Goal: Task Accomplishment & Management: Use online tool/utility

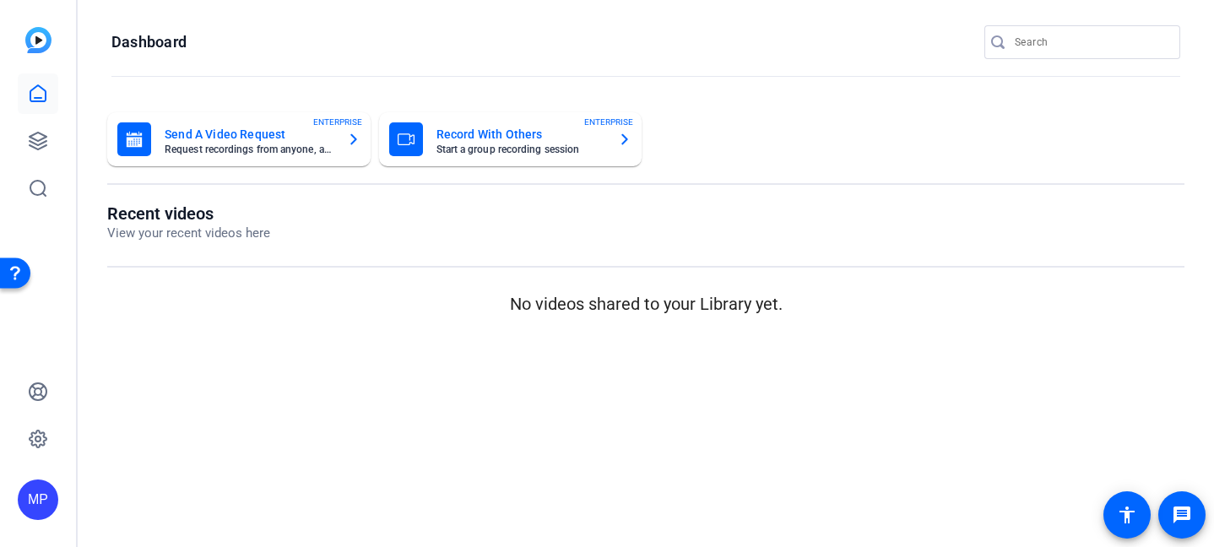
click at [1092, 45] on input "Search" at bounding box center [1090, 42] width 152 height 20
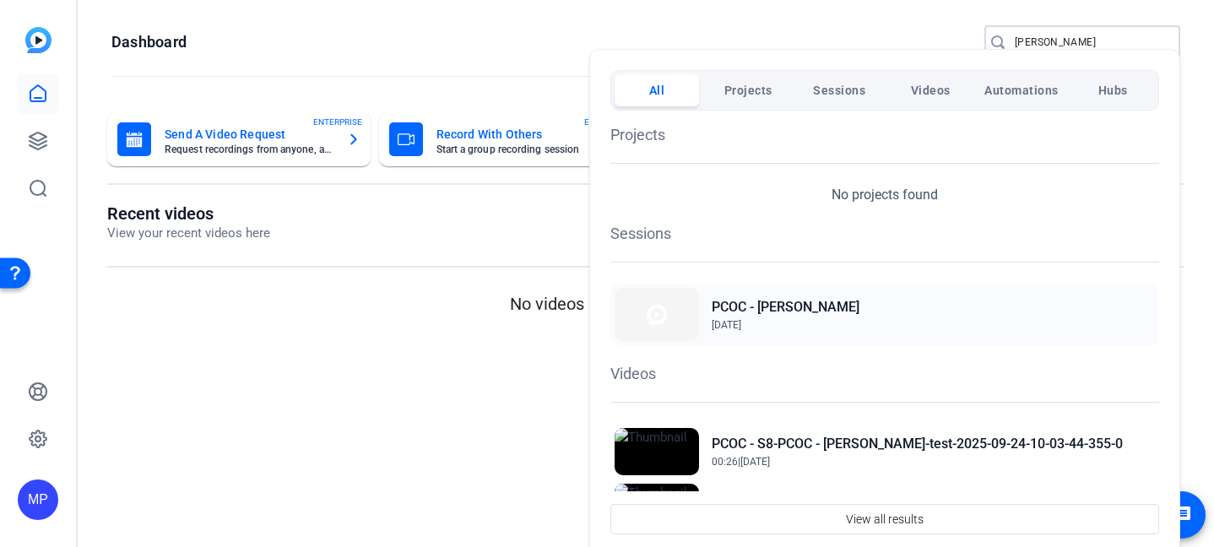
type input "[PERSON_NAME]"
click at [781, 311] on h2 "PCOC - [PERSON_NAME]" at bounding box center [785, 307] width 148 height 20
click at [1079, 44] on div at bounding box center [607, 273] width 1214 height 547
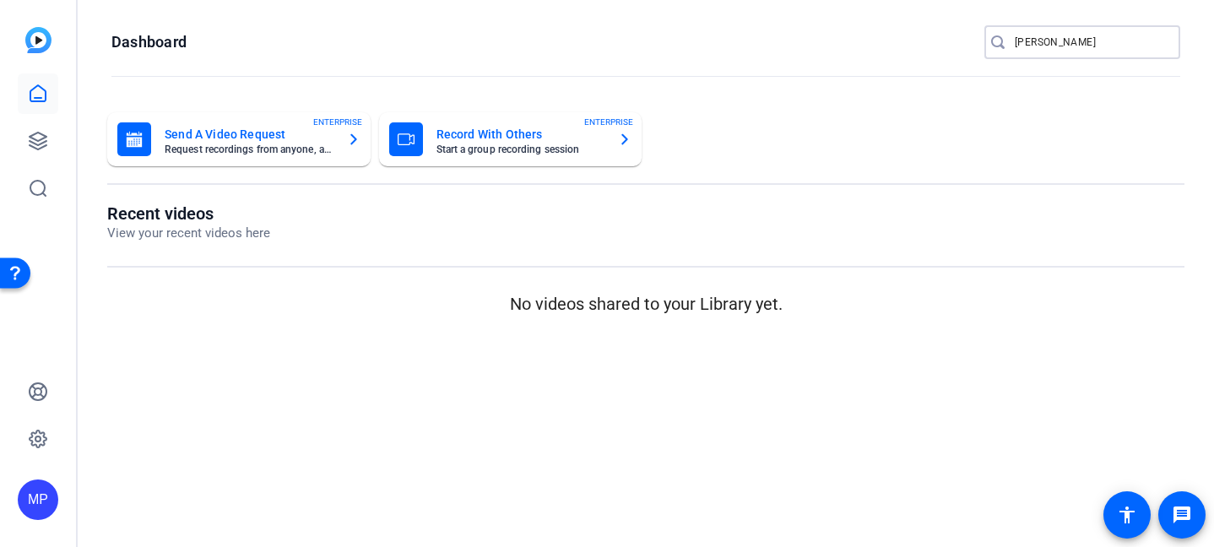
click at [1069, 38] on input "[PERSON_NAME]" at bounding box center [1090, 42] width 152 height 20
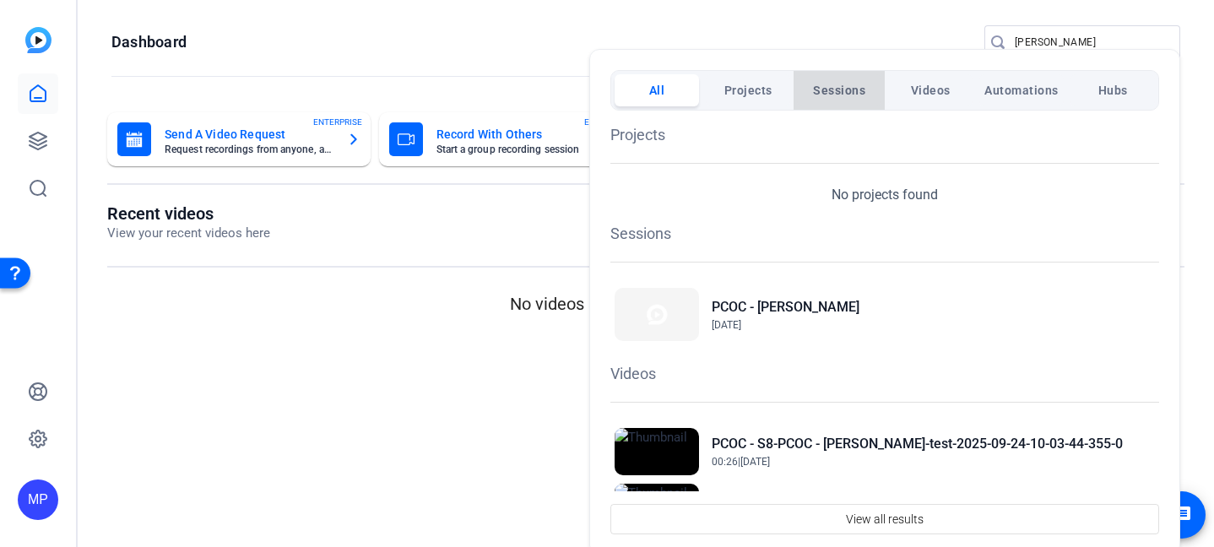
click at [833, 84] on span "Sessions" at bounding box center [839, 90] width 52 height 30
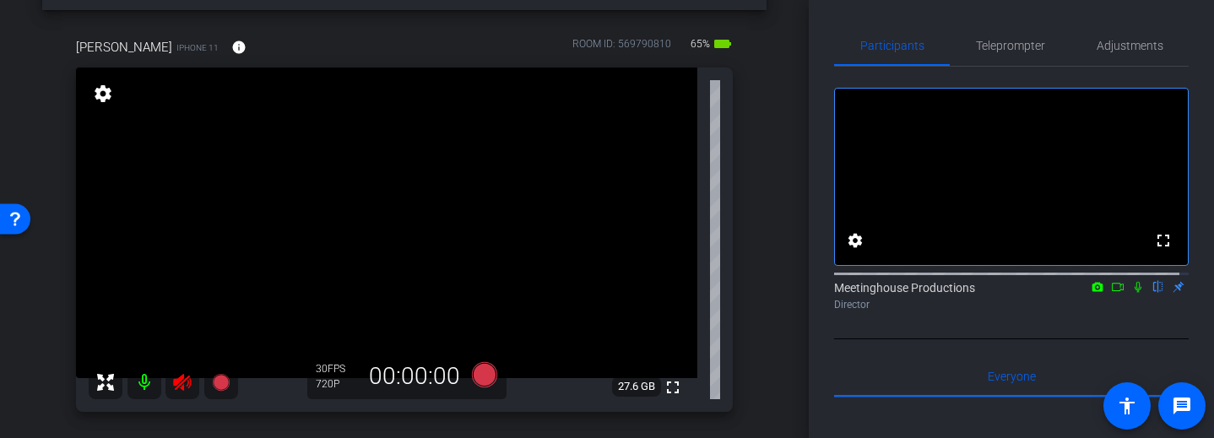
scroll to position [132, 0]
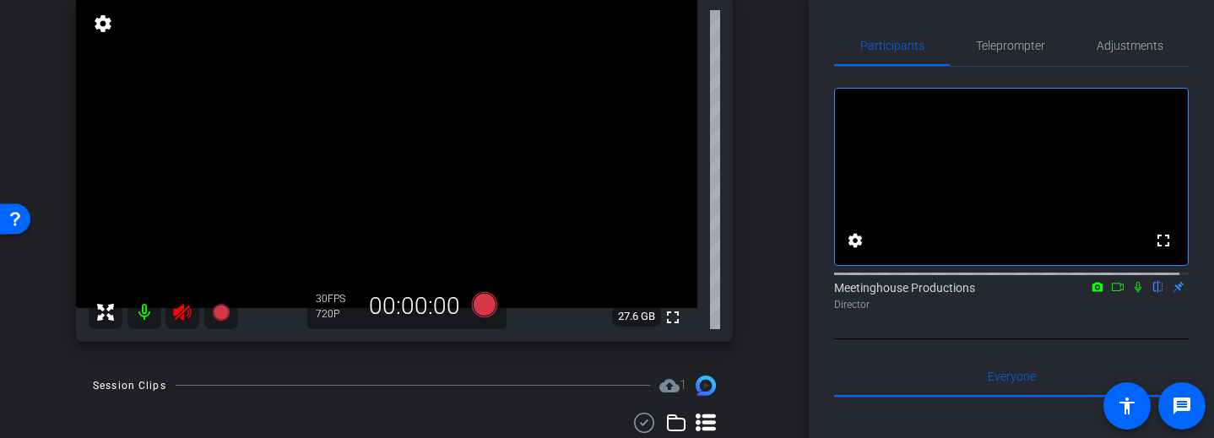
click at [188, 312] on icon at bounding box center [182, 312] width 18 height 17
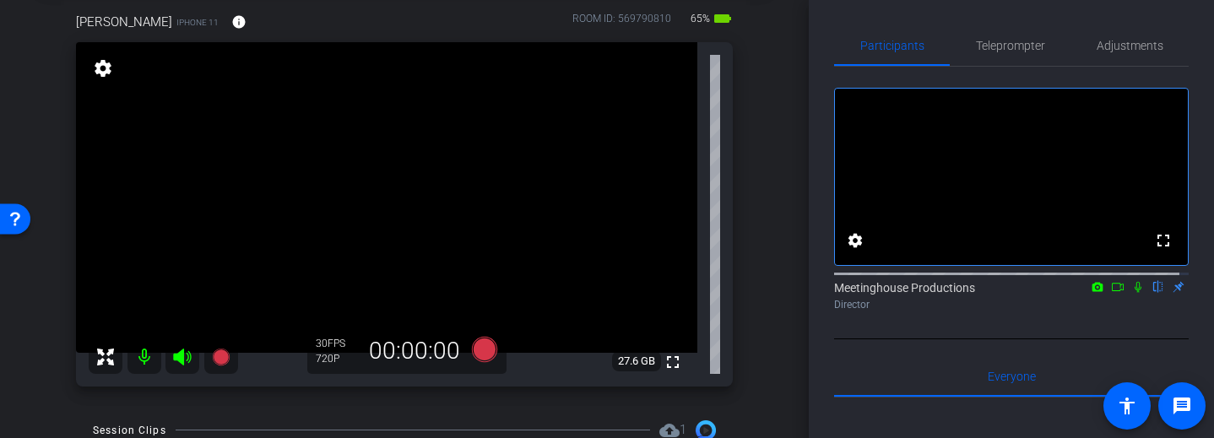
scroll to position [76, 0]
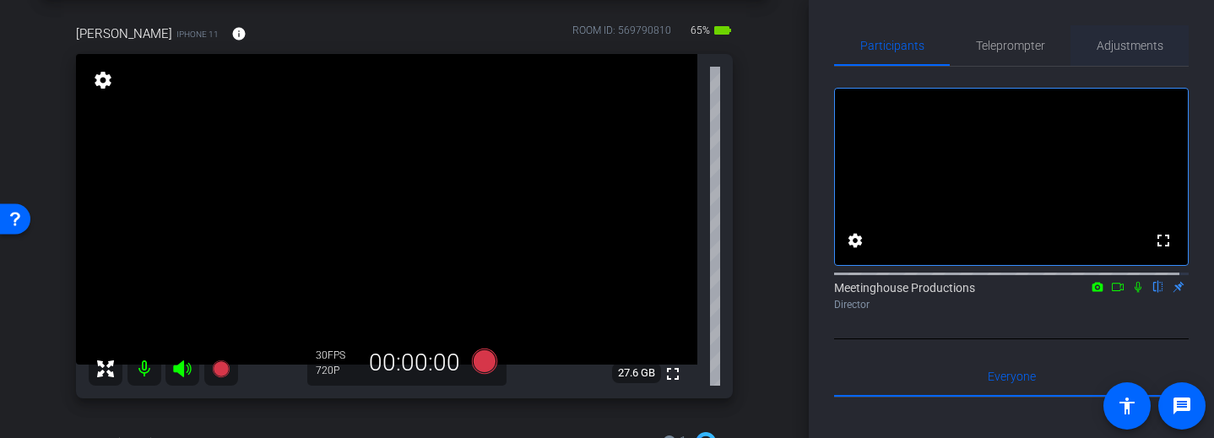
click at [1137, 37] on span "Adjustments" at bounding box center [1129, 45] width 67 height 41
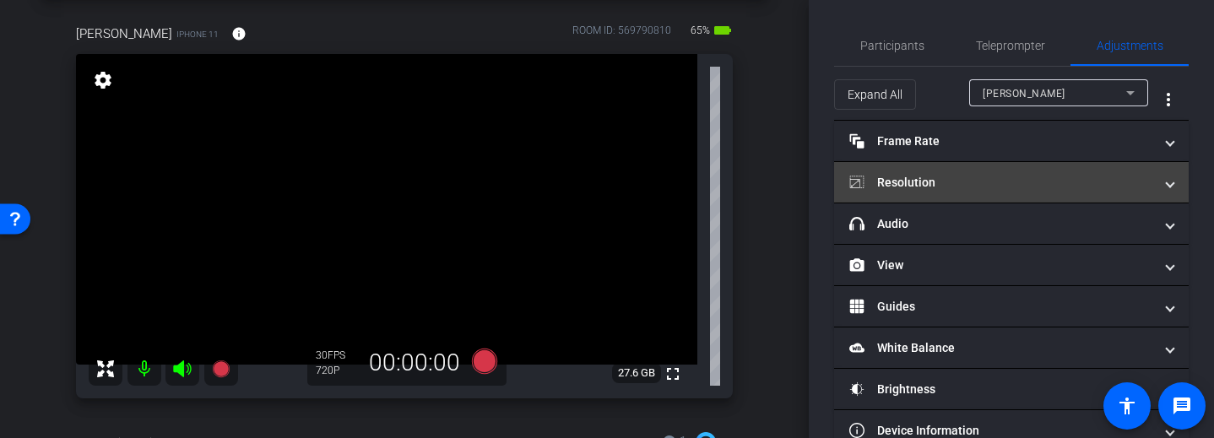
click at [1165, 192] on mat-expansion-panel-header "Resolution" at bounding box center [1011, 182] width 354 height 41
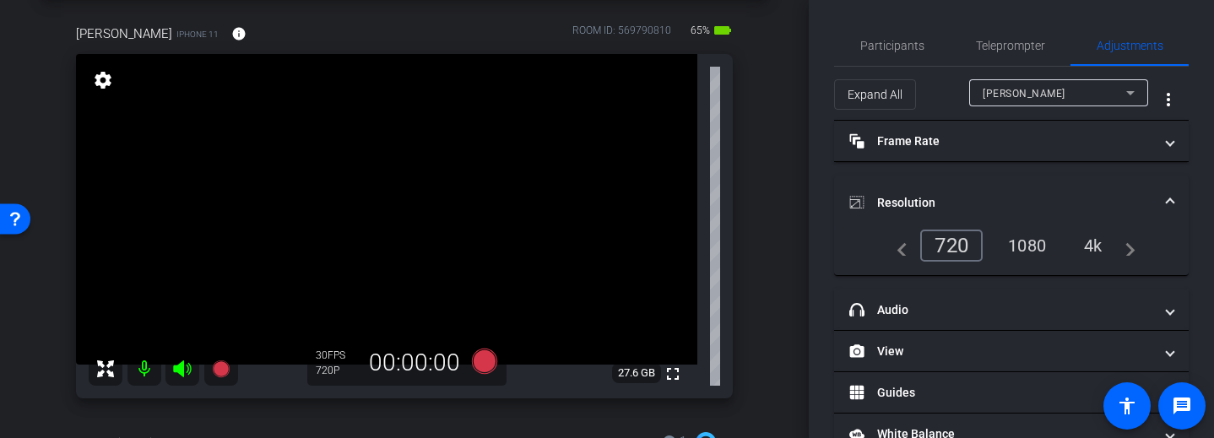
click at [1102, 254] on div "4k" at bounding box center [1093, 245] width 44 height 29
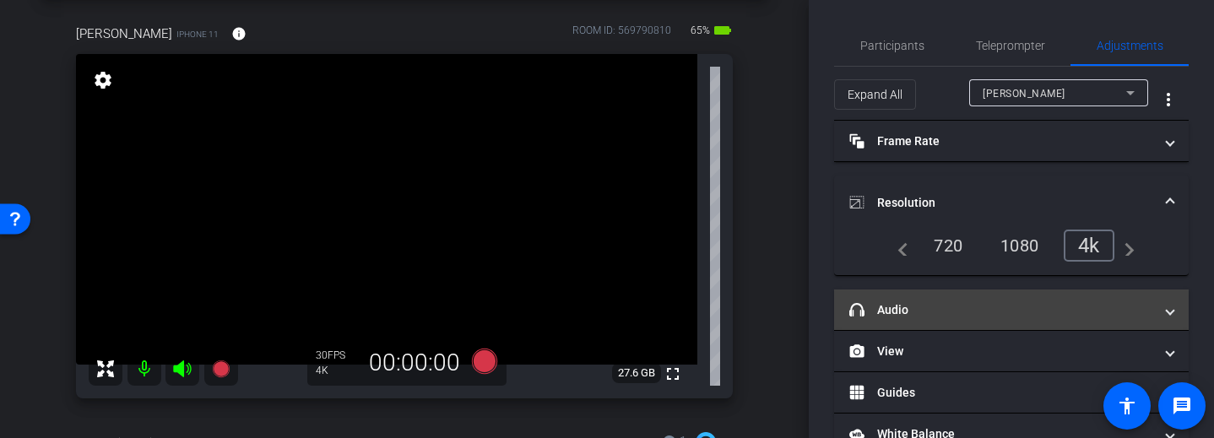
click at [1151, 316] on span "headphone icon Audio" at bounding box center [1007, 310] width 317 height 18
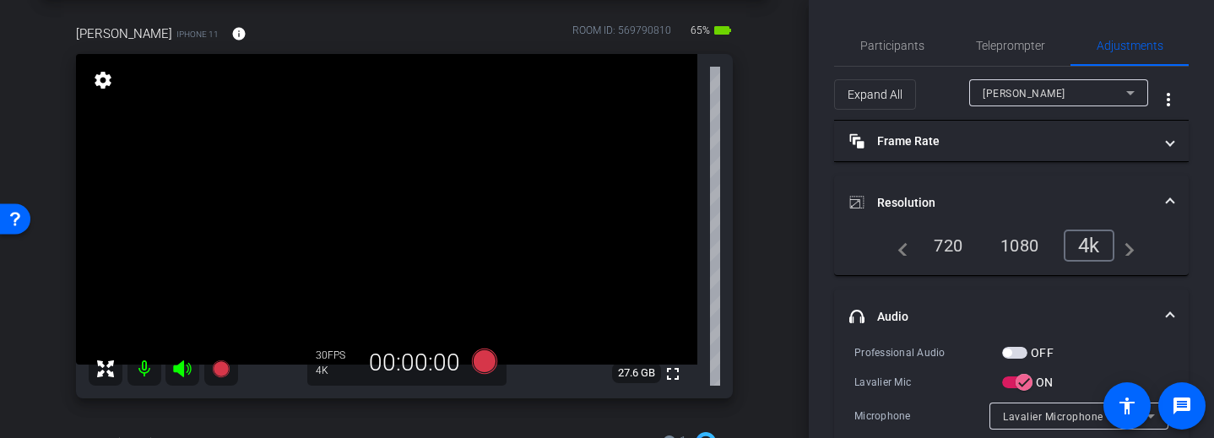
scroll to position [29, 0]
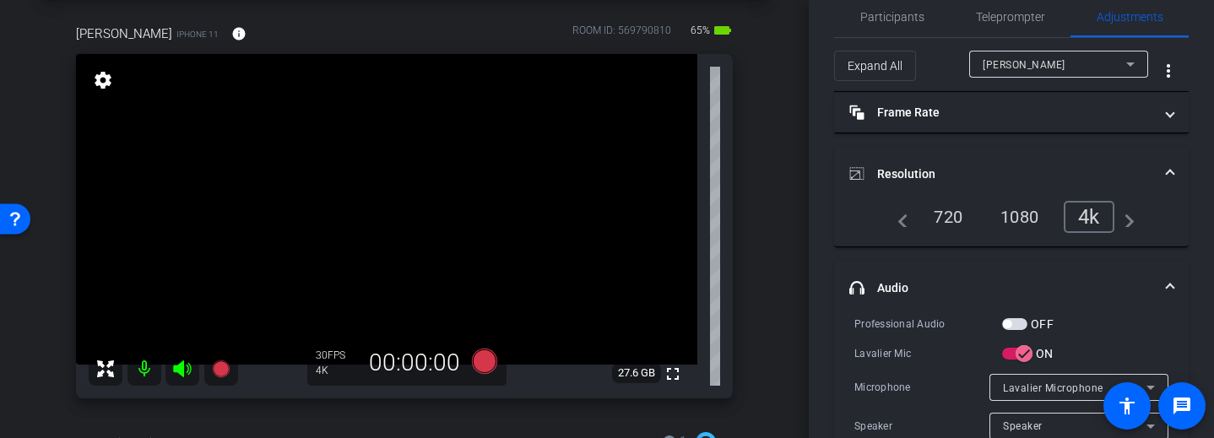
click at [1012, 318] on span "button" at bounding box center [1014, 324] width 25 height 12
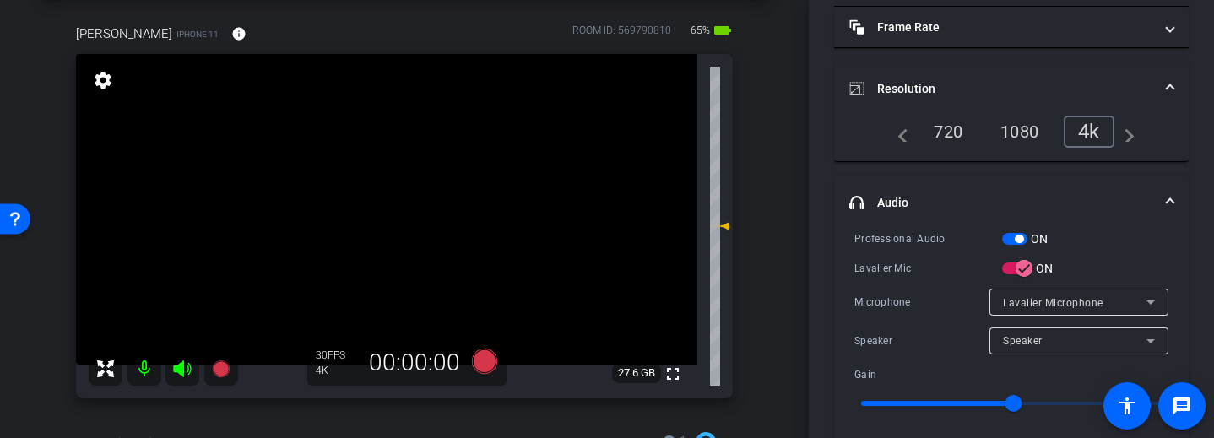
click at [1166, 198] on span at bounding box center [1169, 203] width 7 height 18
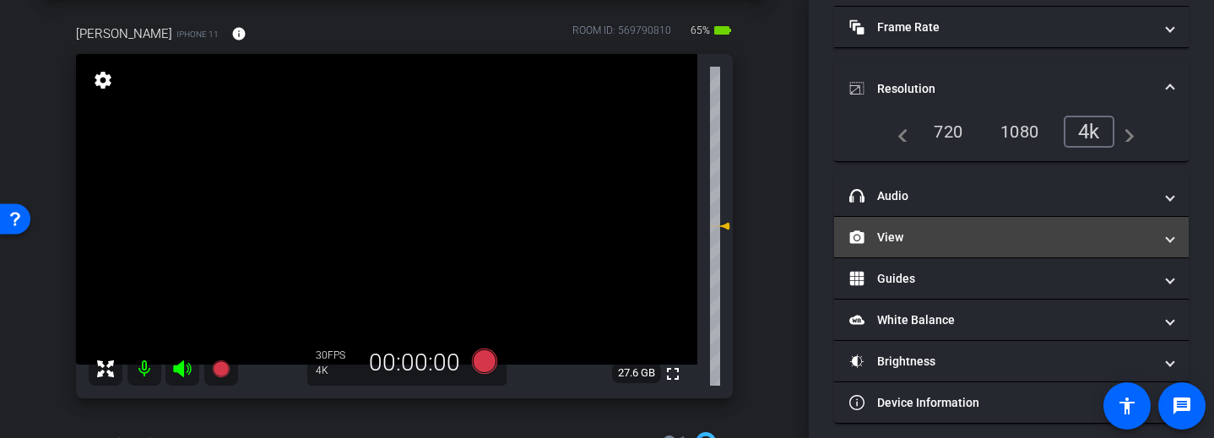
click at [1120, 245] on mat-panel-title "View" at bounding box center [1001, 238] width 304 height 18
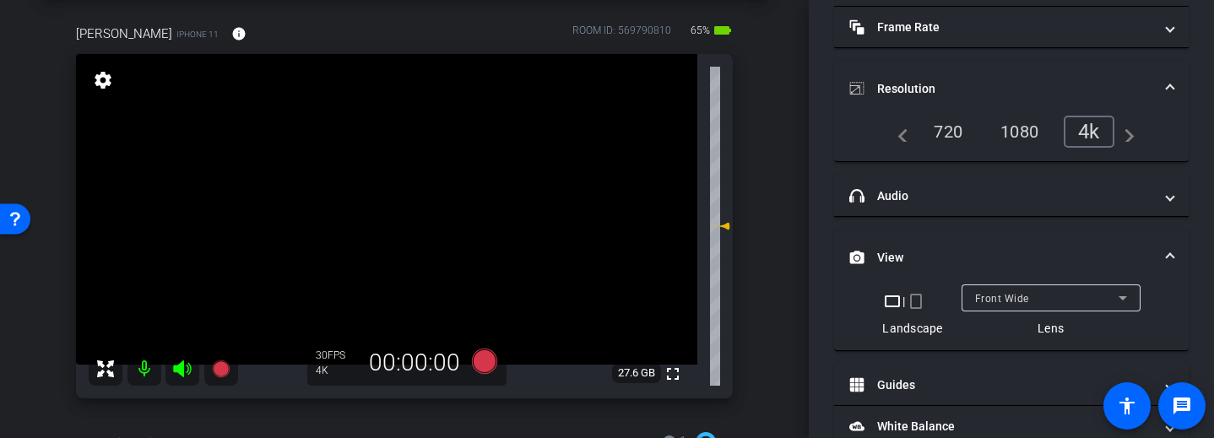
click at [1139, 246] on mat-expansion-panel-header "View" at bounding box center [1011, 257] width 354 height 54
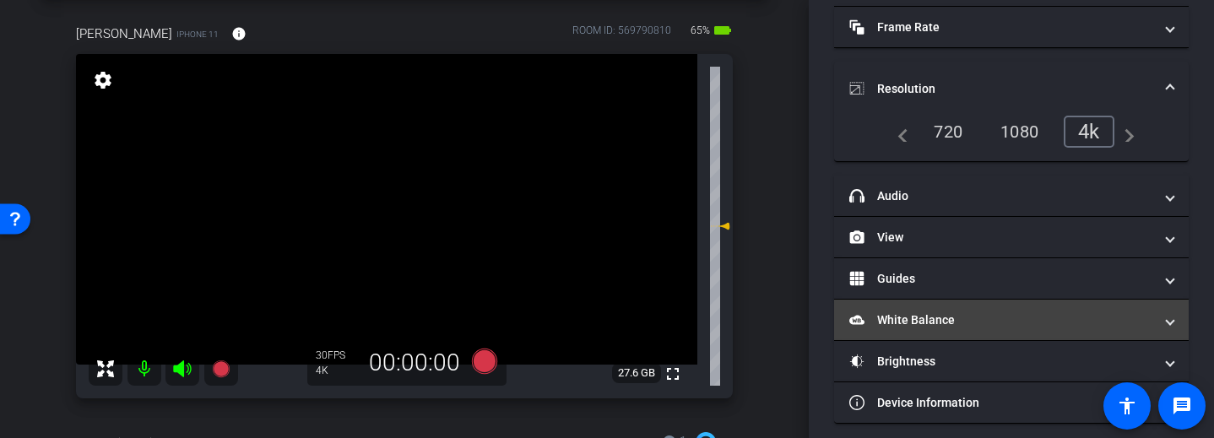
scroll to position [125, 0]
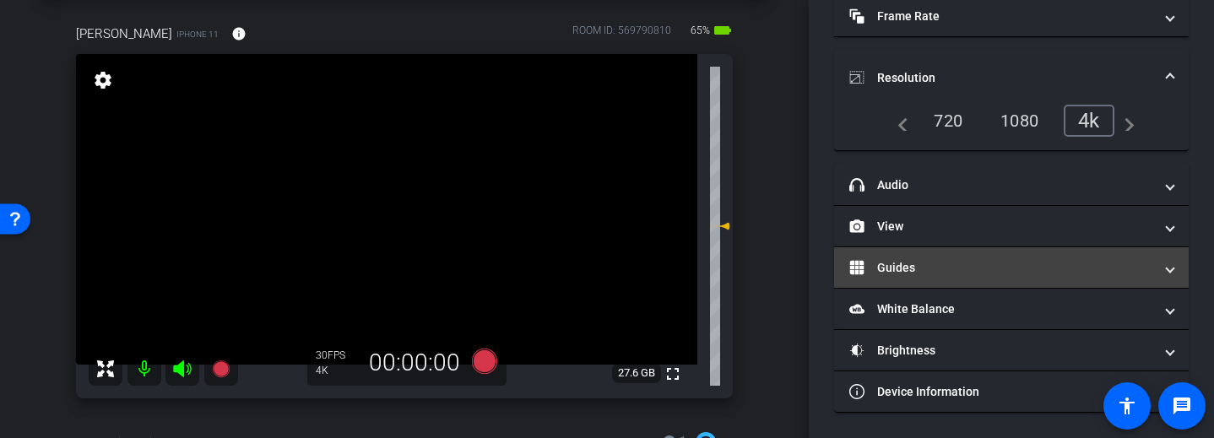
click at [1166, 268] on span at bounding box center [1169, 268] width 7 height 18
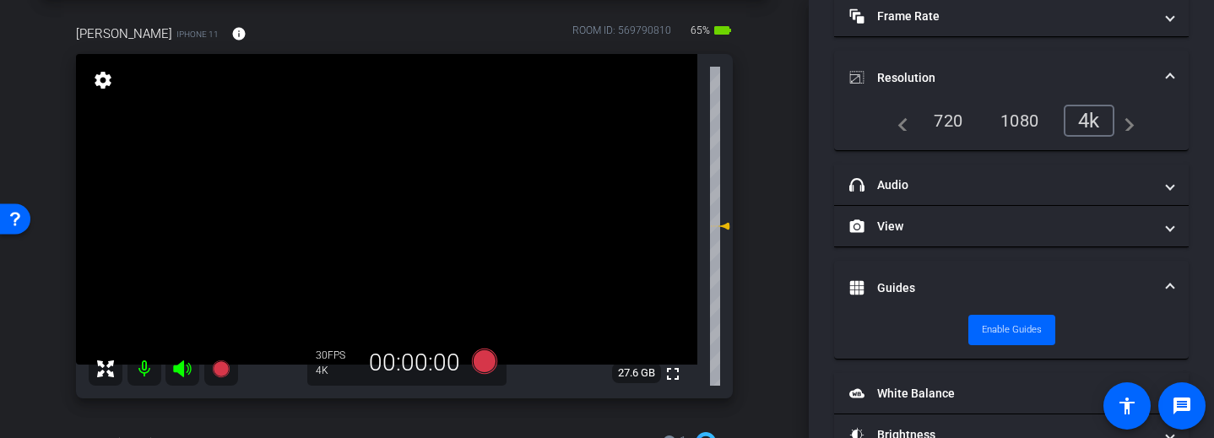
click at [1166, 283] on span at bounding box center [1169, 288] width 7 height 18
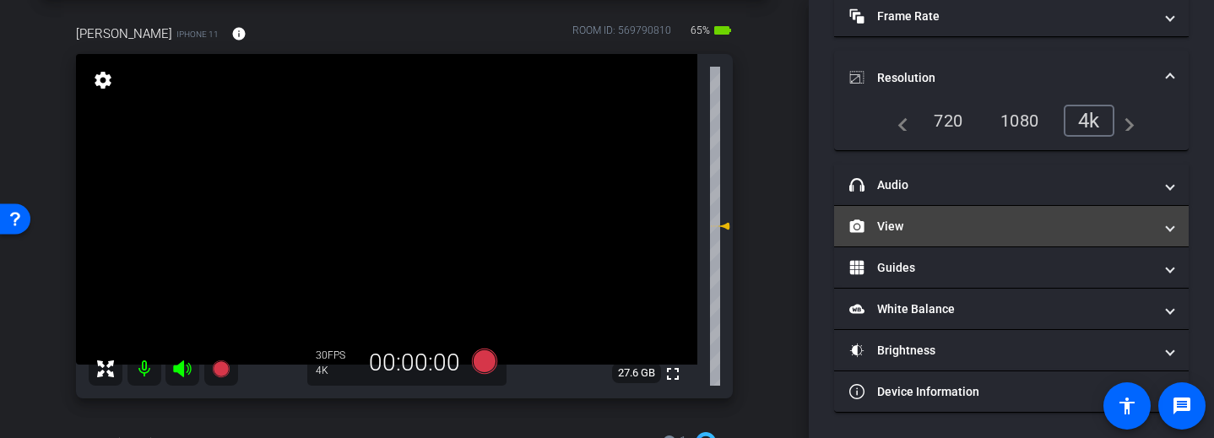
click at [1170, 218] on mat-expansion-panel-header "View" at bounding box center [1011, 226] width 354 height 41
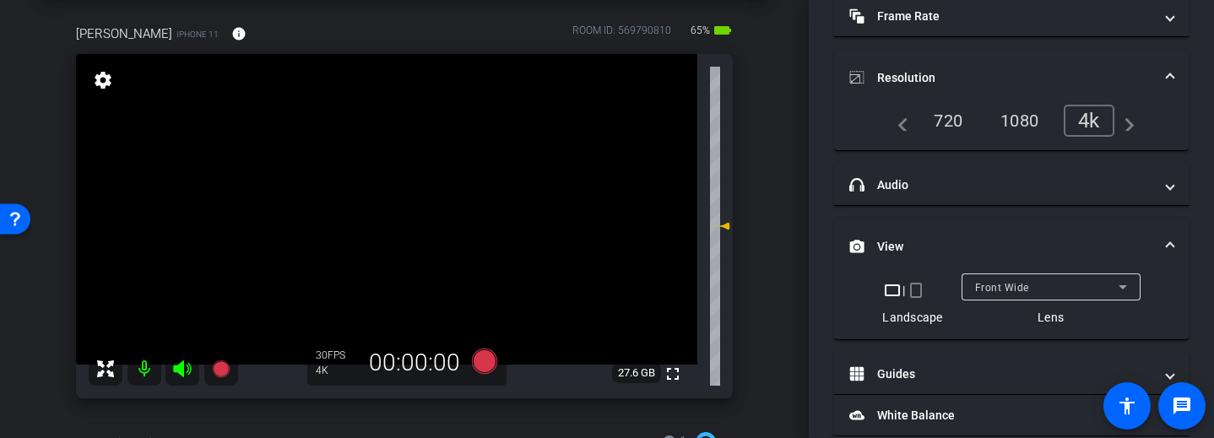
click at [1115, 284] on icon at bounding box center [1122, 287] width 20 height 20
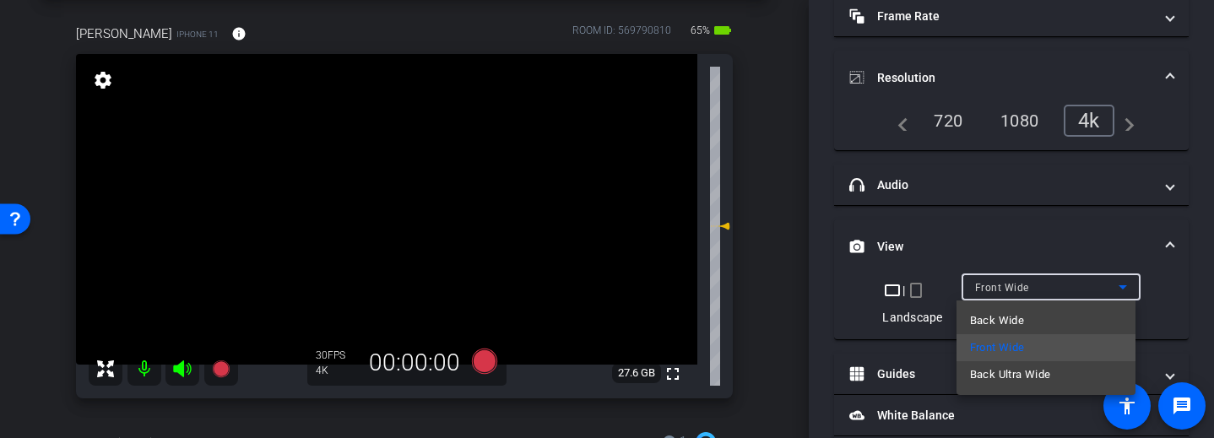
click at [1050, 321] on mat-option "Back Wide" at bounding box center [1045, 320] width 179 height 27
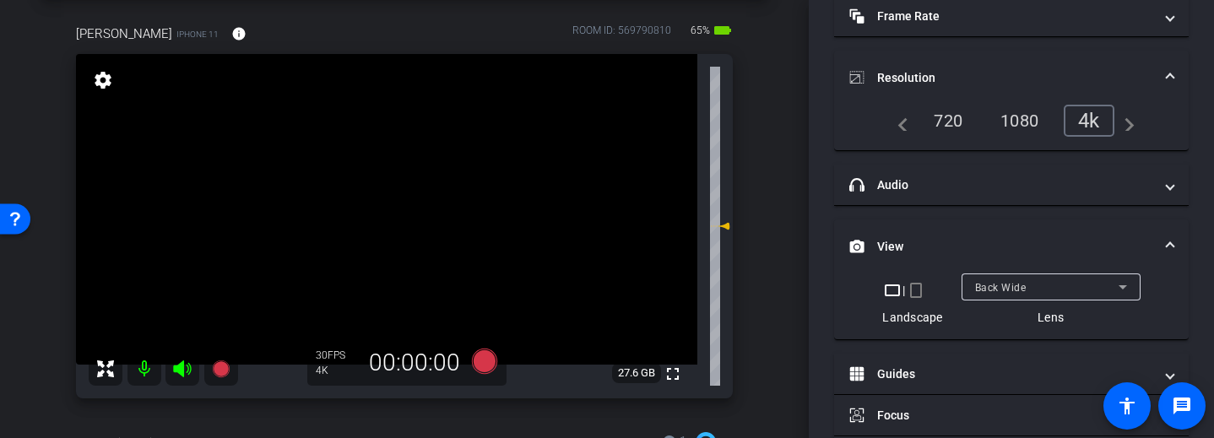
click at [1168, 240] on mat-expansion-panel-header "View" at bounding box center [1011, 246] width 354 height 54
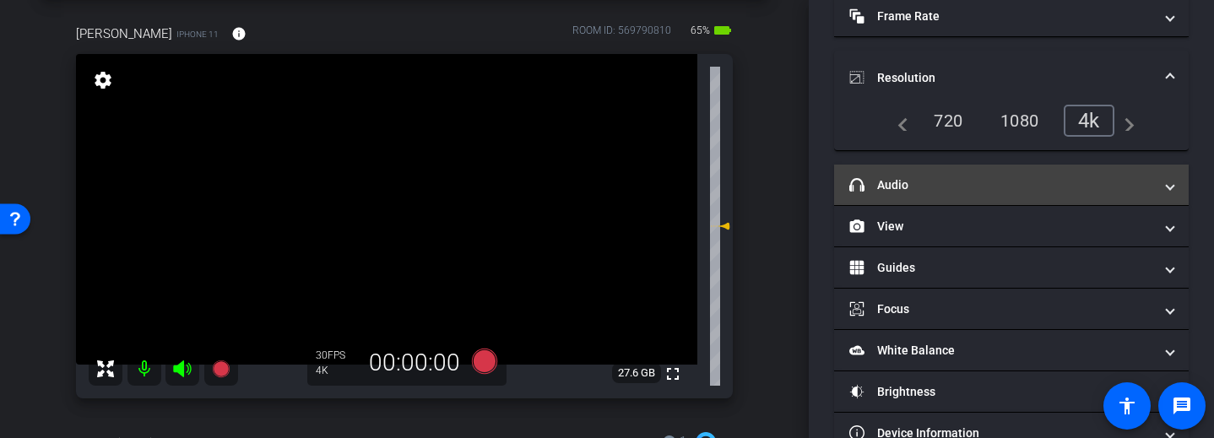
click at [1165, 189] on mat-expansion-panel-header "headphone icon Audio" at bounding box center [1011, 185] width 354 height 41
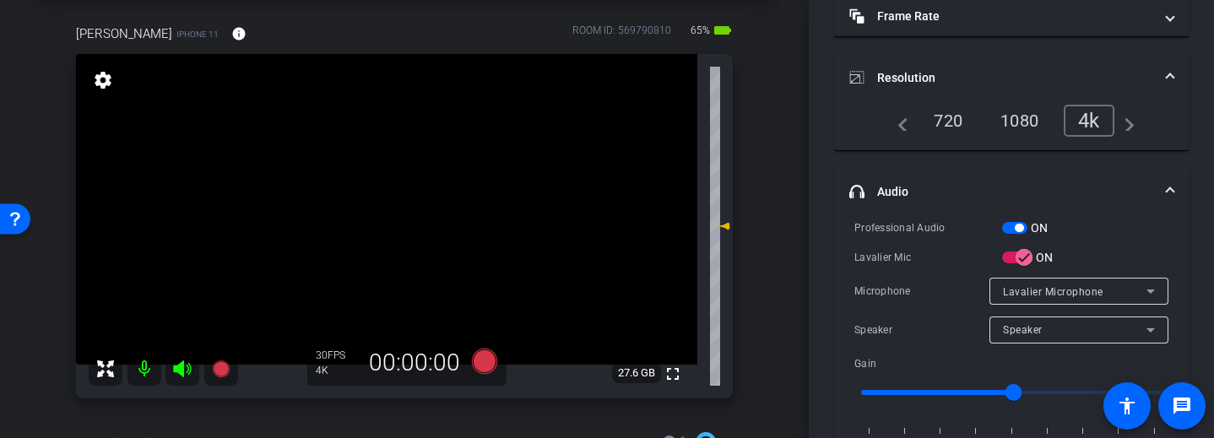
click at [1165, 189] on mat-expansion-panel-header "headphone icon Audio" at bounding box center [1011, 192] width 354 height 54
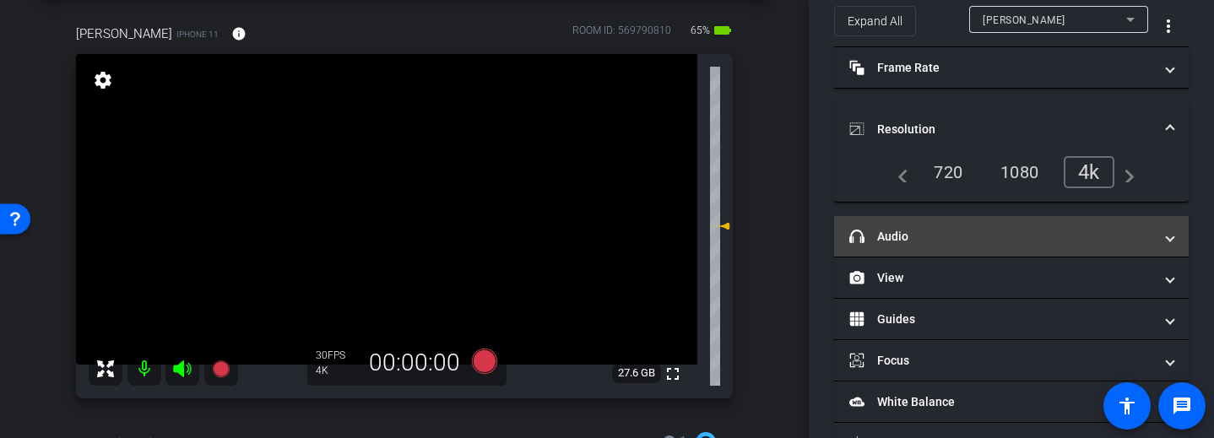
scroll to position [69, 0]
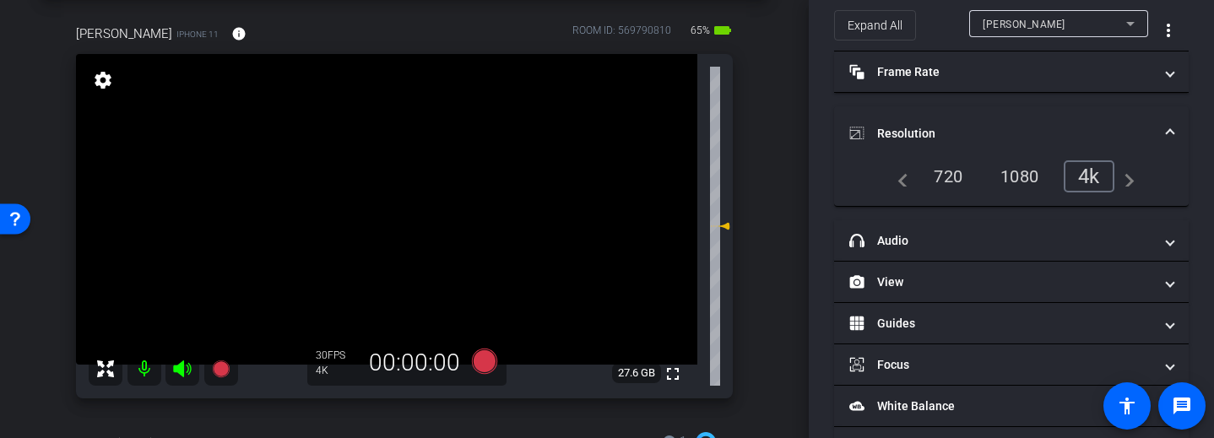
click at [1166, 128] on span at bounding box center [1169, 134] width 7 height 18
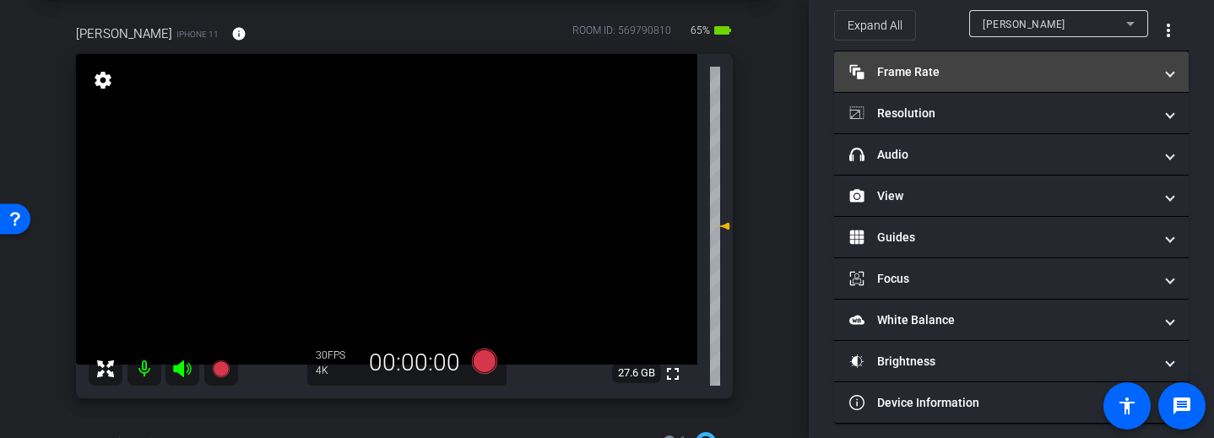
click at [1166, 70] on span at bounding box center [1169, 72] width 7 height 18
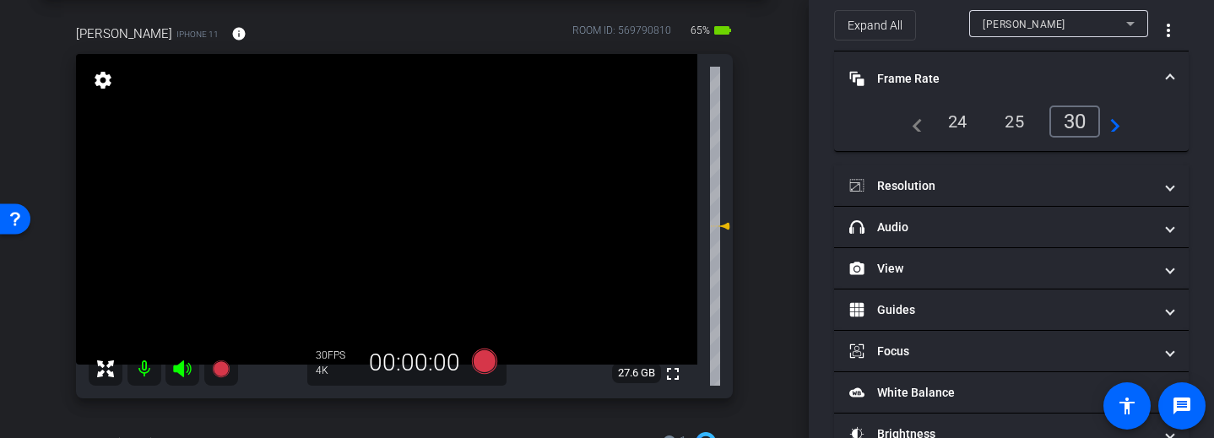
click at [1166, 72] on span at bounding box center [1169, 79] width 7 height 18
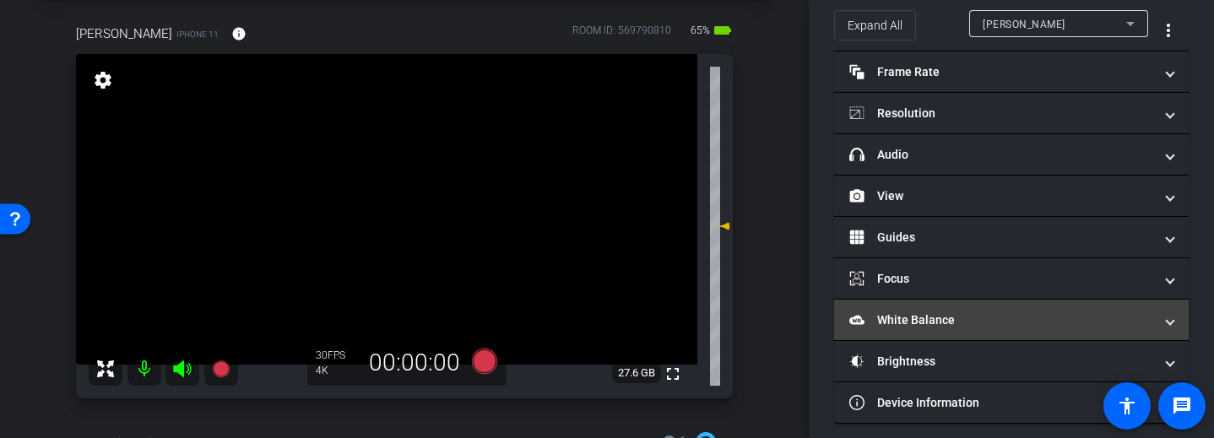
scroll to position [80, 0]
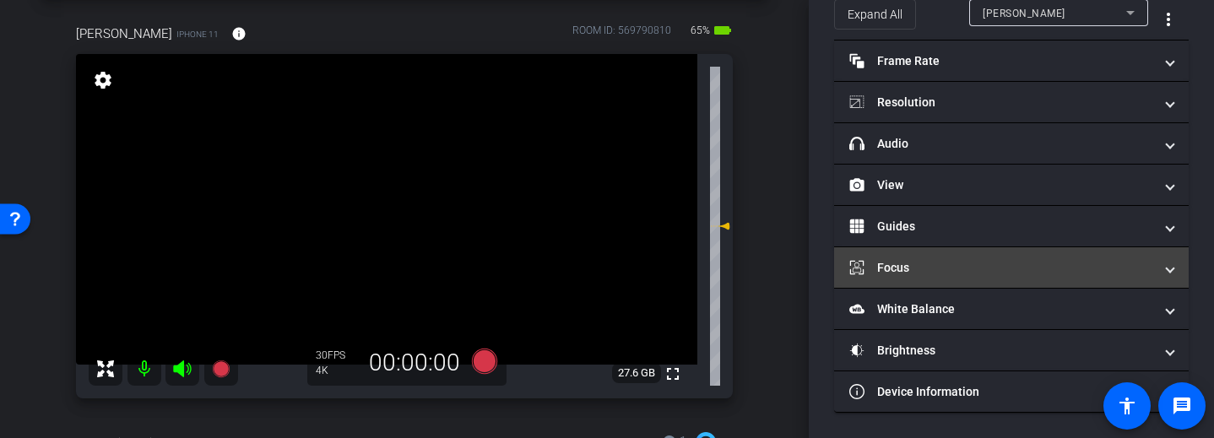
click at [1166, 272] on span at bounding box center [1169, 268] width 7 height 18
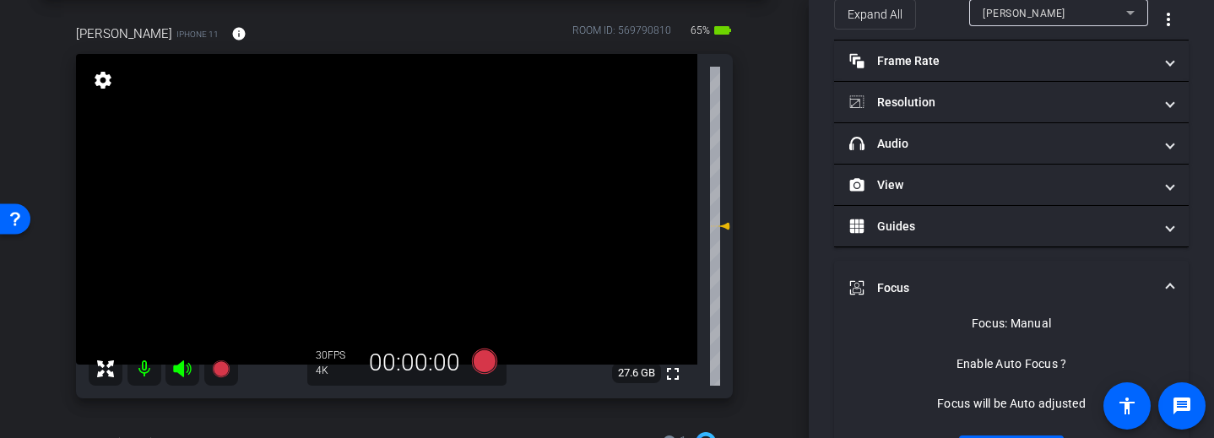
click at [366, 201] on video at bounding box center [386, 209] width 621 height 311
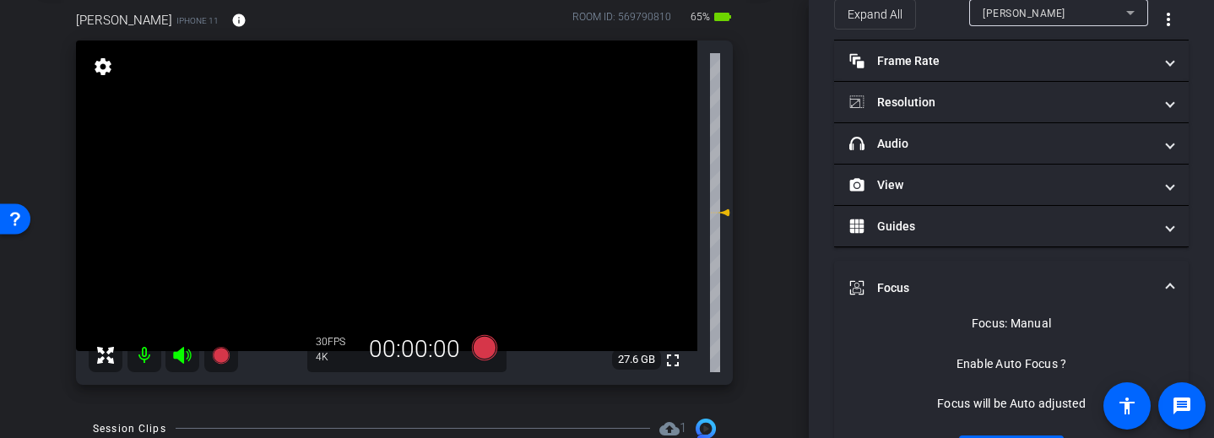
scroll to position [90, 0]
click at [1150, 283] on span "Focus" at bounding box center [1007, 288] width 317 height 18
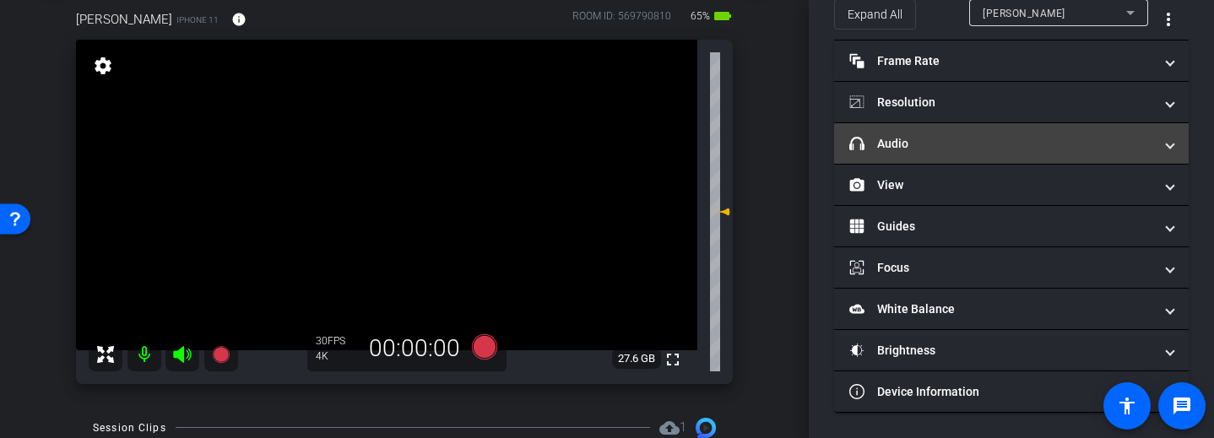
click at [1166, 151] on span at bounding box center [1169, 144] width 7 height 18
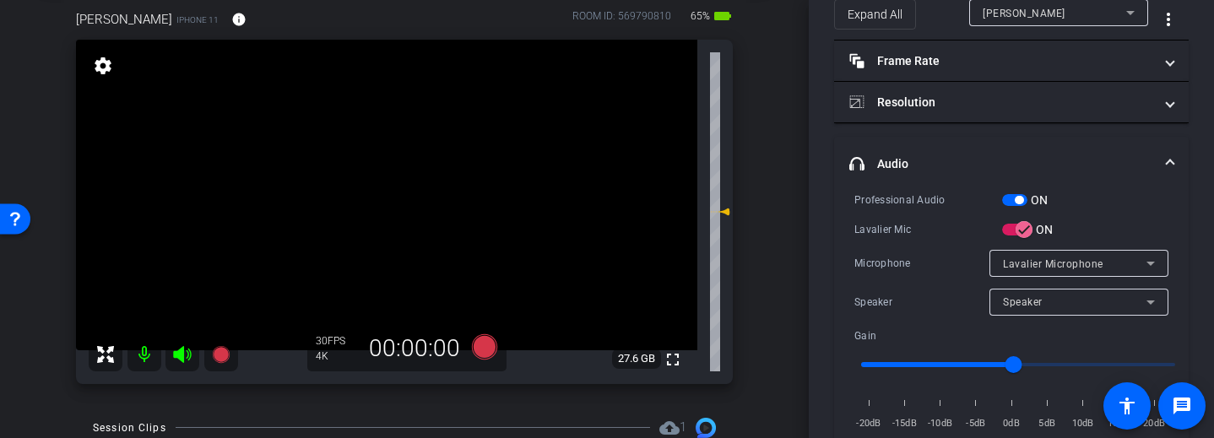
scroll to position [93, 0]
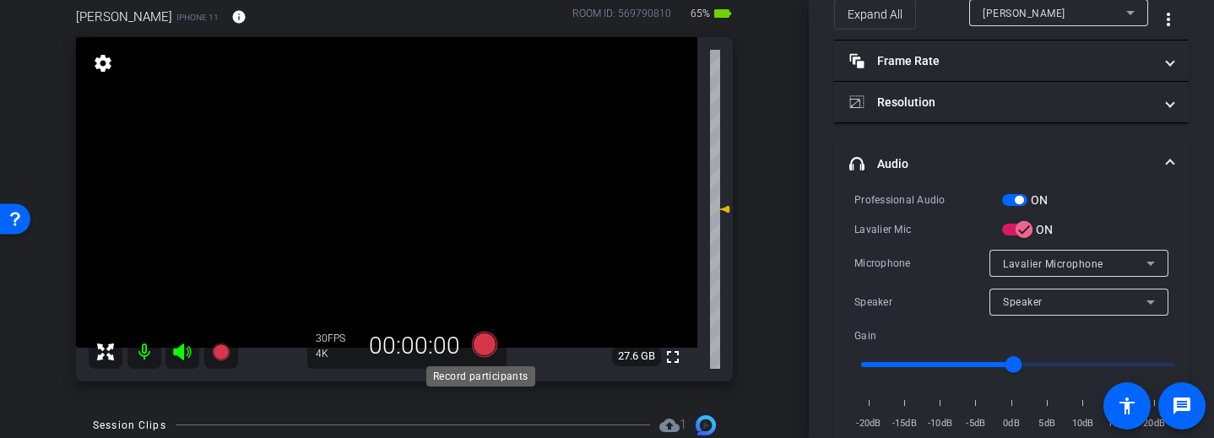
click at [483, 349] on icon at bounding box center [484, 344] width 25 height 25
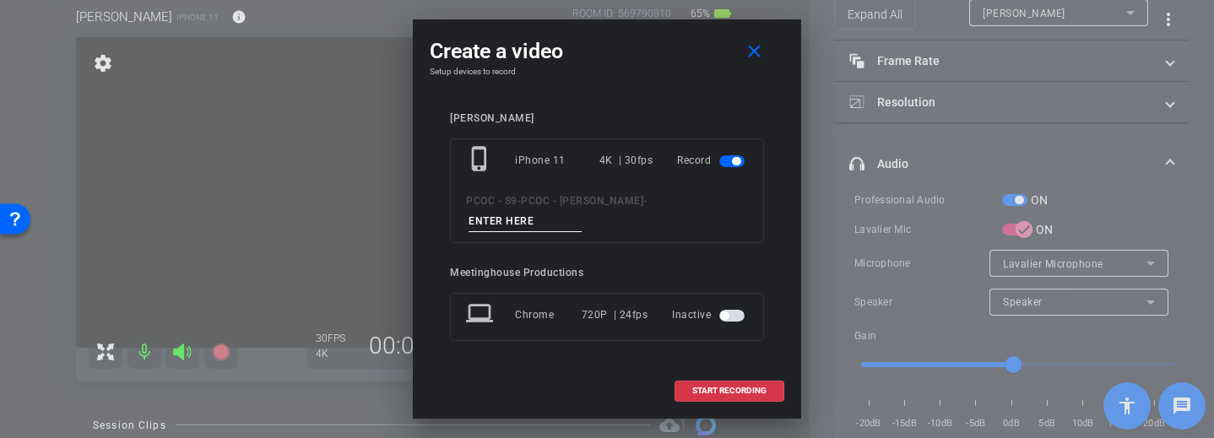
click at [549, 226] on input at bounding box center [524, 221] width 113 height 21
type input "test 902"
click at [707, 392] on span "START RECORDING" at bounding box center [729, 391] width 74 height 8
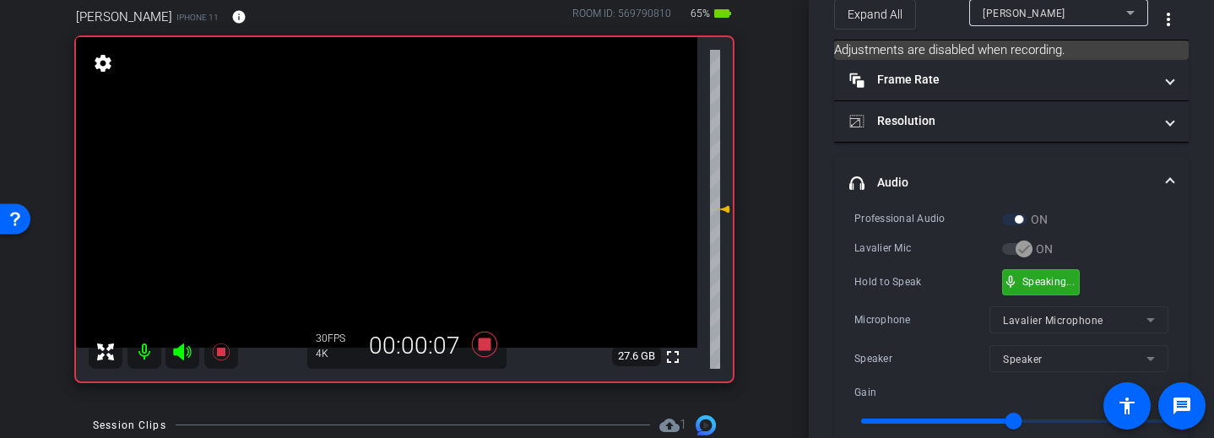
click at [1054, 289] on div "mic_none Speaking..." at bounding box center [1041, 282] width 76 height 24
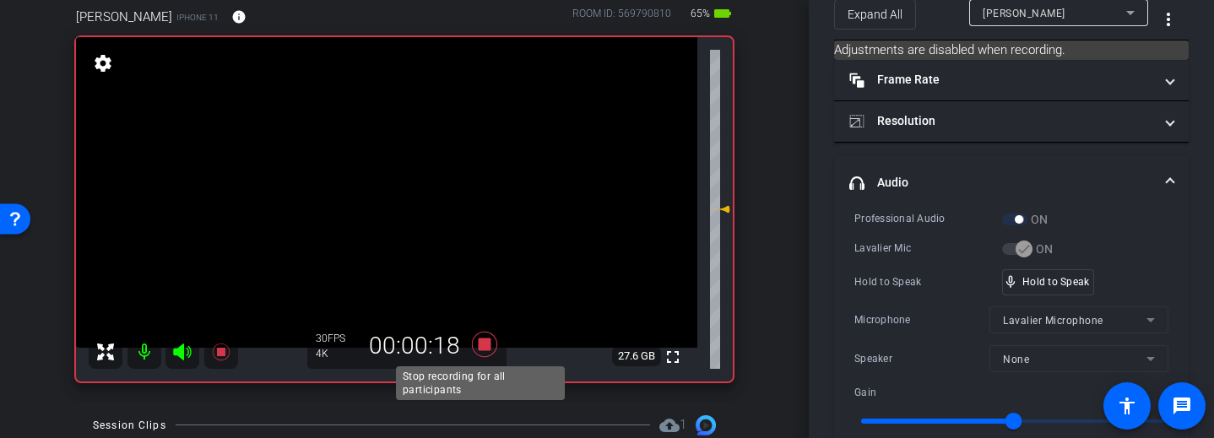
click at [476, 350] on icon at bounding box center [484, 344] width 25 height 25
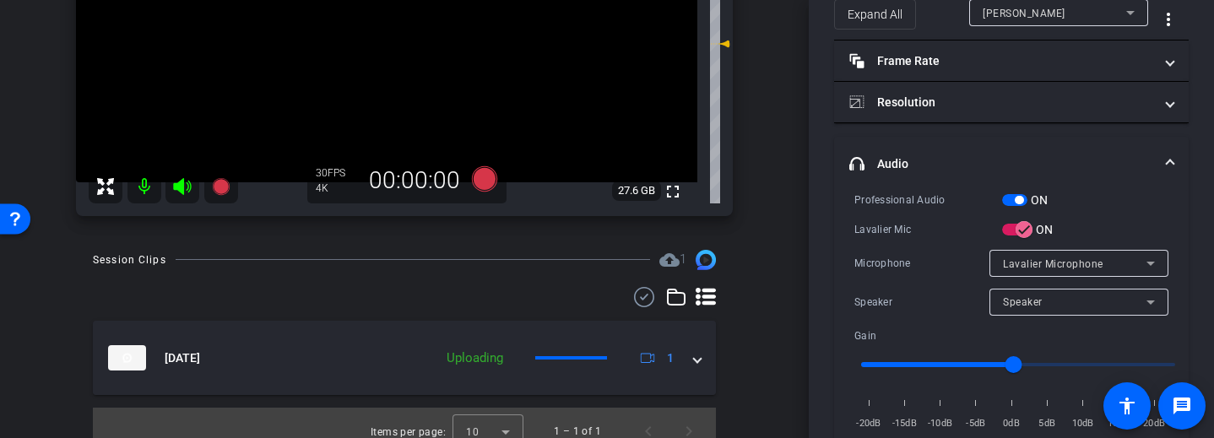
scroll to position [275, 0]
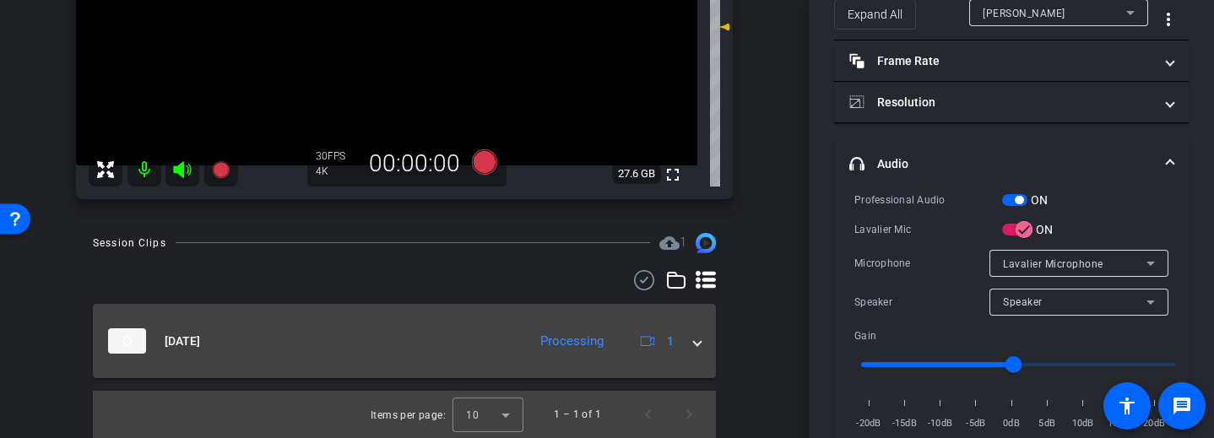
click at [694, 342] on span at bounding box center [697, 341] width 7 height 18
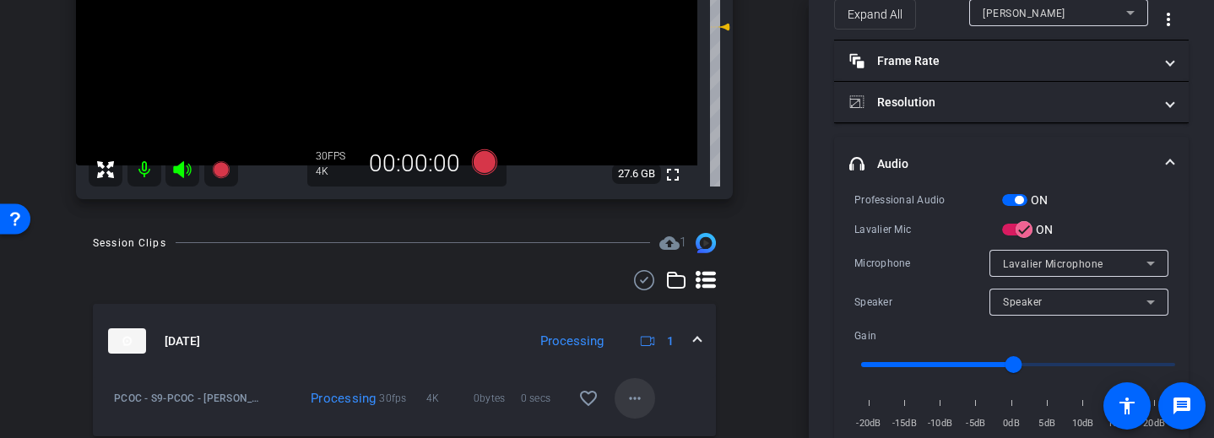
click at [634, 407] on mat-icon "more_horiz" at bounding box center [634, 398] width 20 height 20
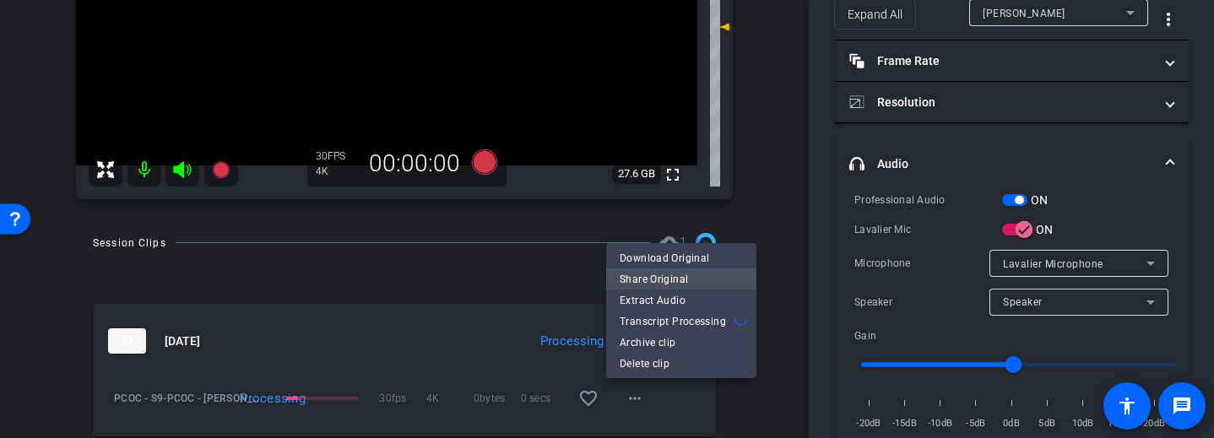
click at [677, 281] on span "Share Original" at bounding box center [680, 278] width 123 height 20
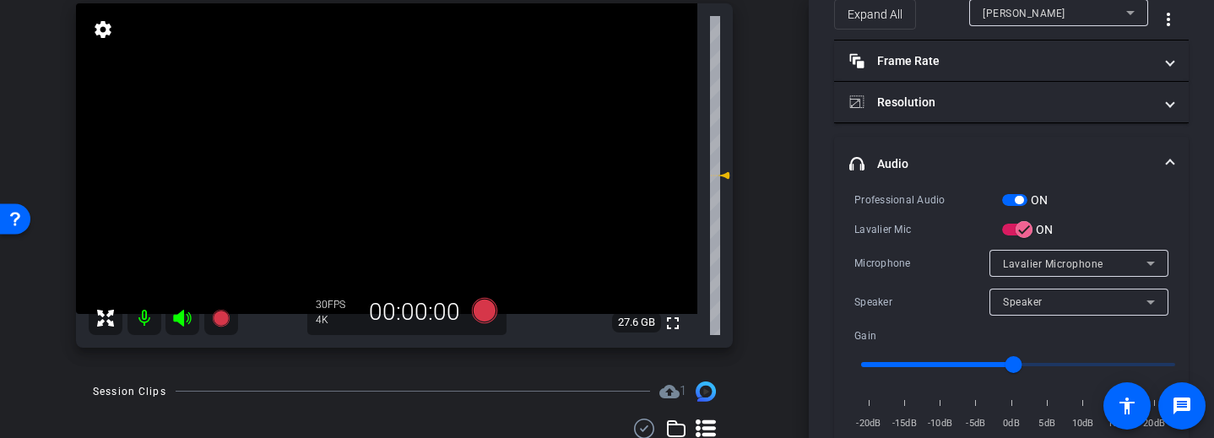
scroll to position [131, 0]
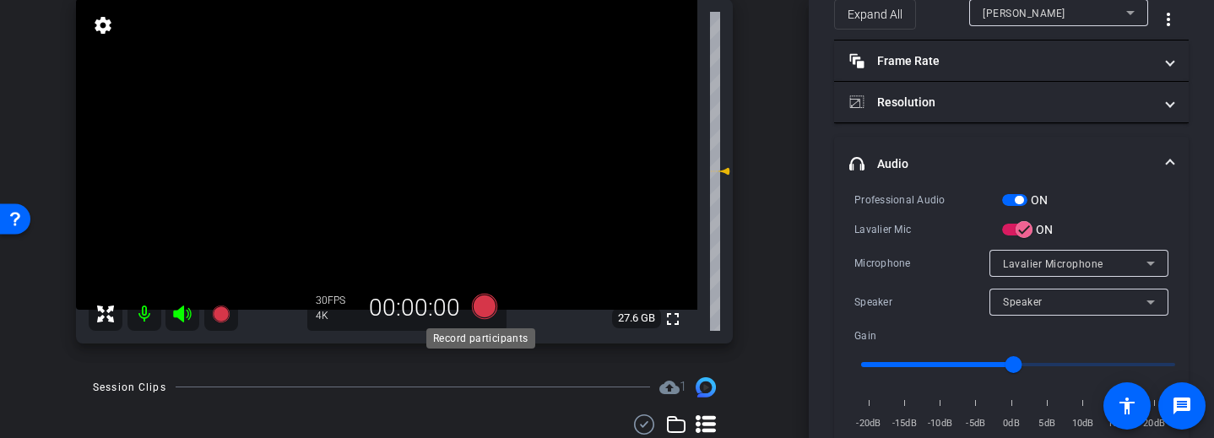
click at [472, 293] on icon at bounding box center [484, 306] width 41 height 30
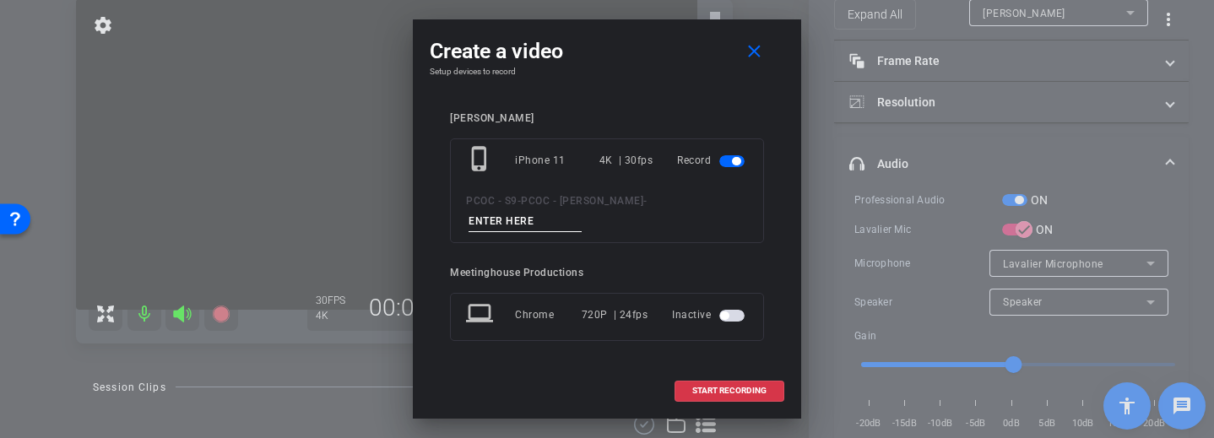
click at [539, 222] on input at bounding box center [524, 221] width 113 height 21
type input "902 story 1"
click at [733, 390] on span "START RECORDING" at bounding box center [729, 391] width 74 height 8
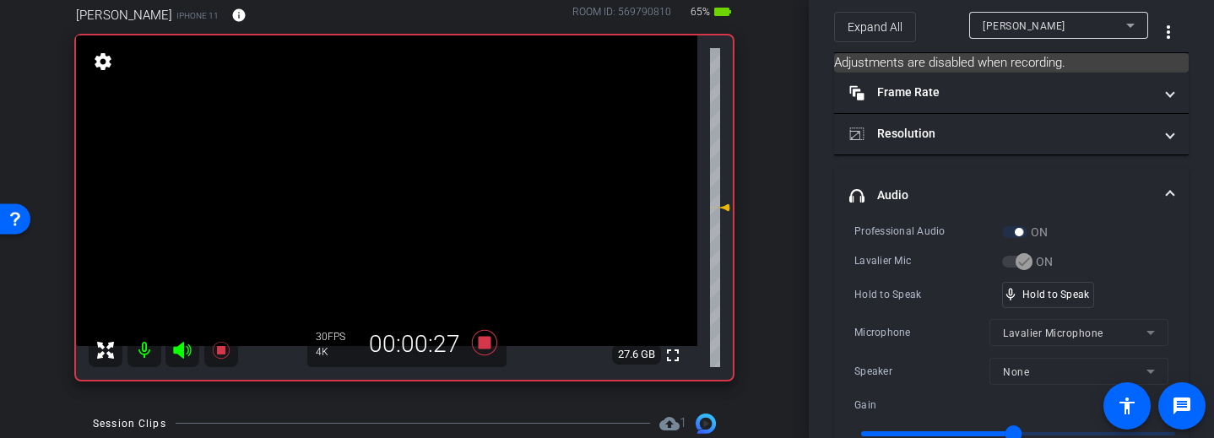
scroll to position [101, 0]
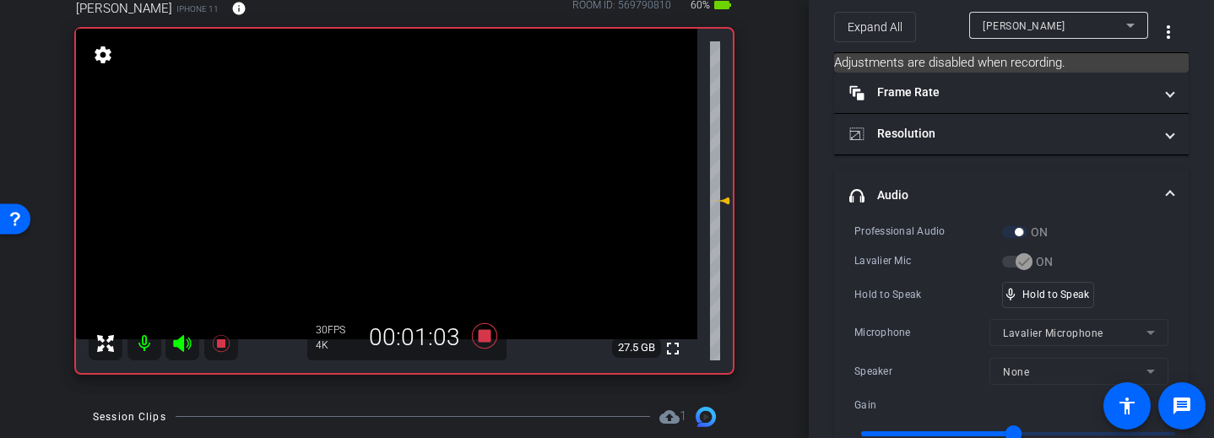
click at [374, 178] on video at bounding box center [386, 184] width 621 height 311
click at [1166, 194] on span at bounding box center [1169, 196] width 7 height 18
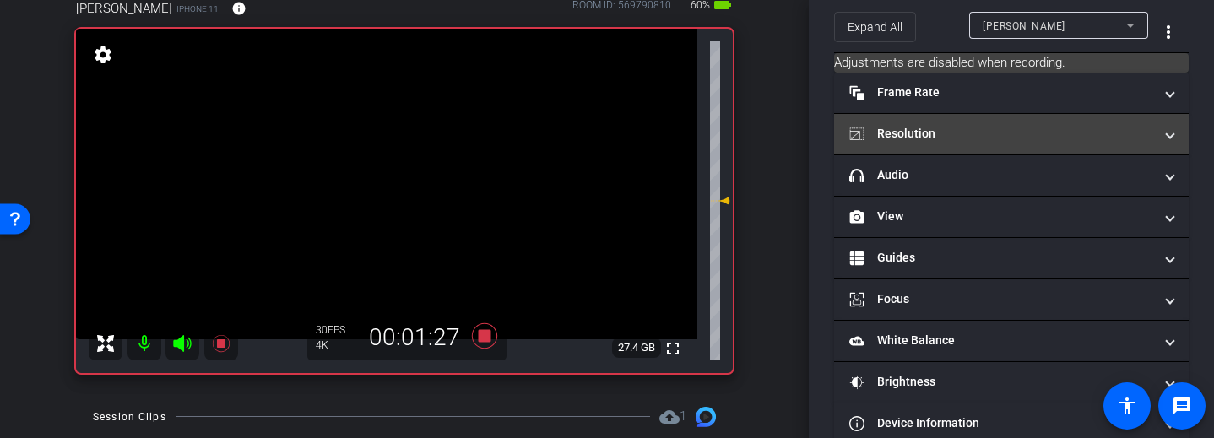
click at [1166, 136] on span at bounding box center [1169, 134] width 7 height 18
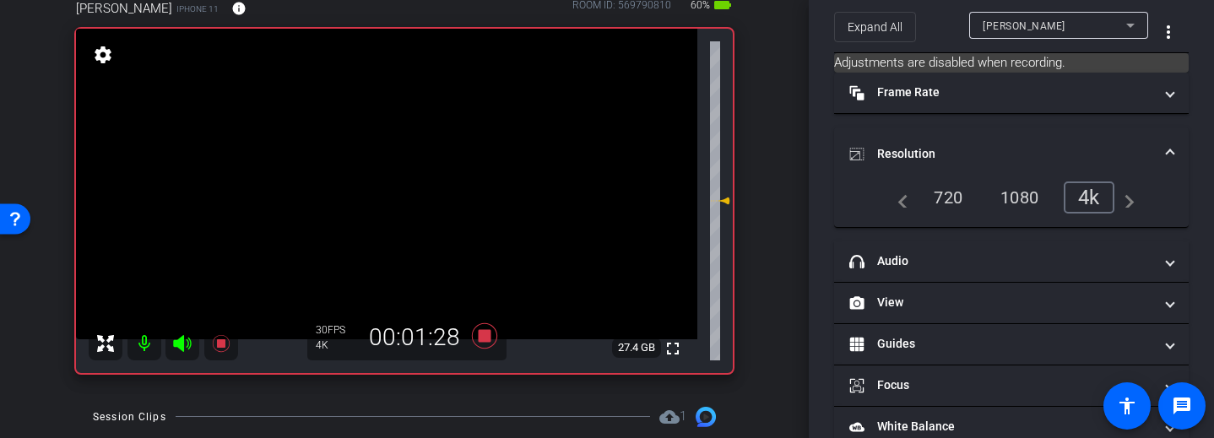
click at [1161, 136] on mat-expansion-panel-header "Resolution" at bounding box center [1011, 154] width 354 height 54
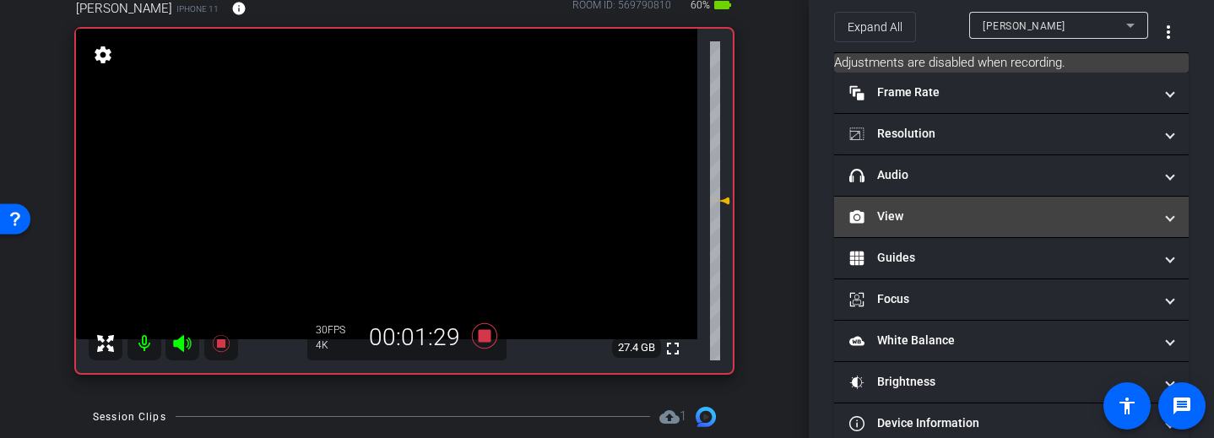
click at [1166, 216] on span at bounding box center [1169, 217] width 7 height 18
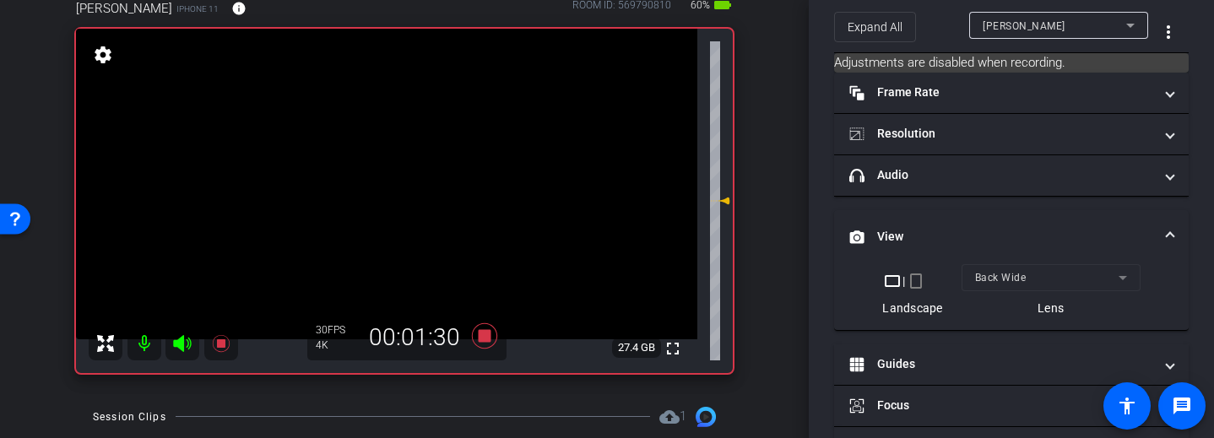
click at [1166, 228] on span at bounding box center [1169, 237] width 7 height 18
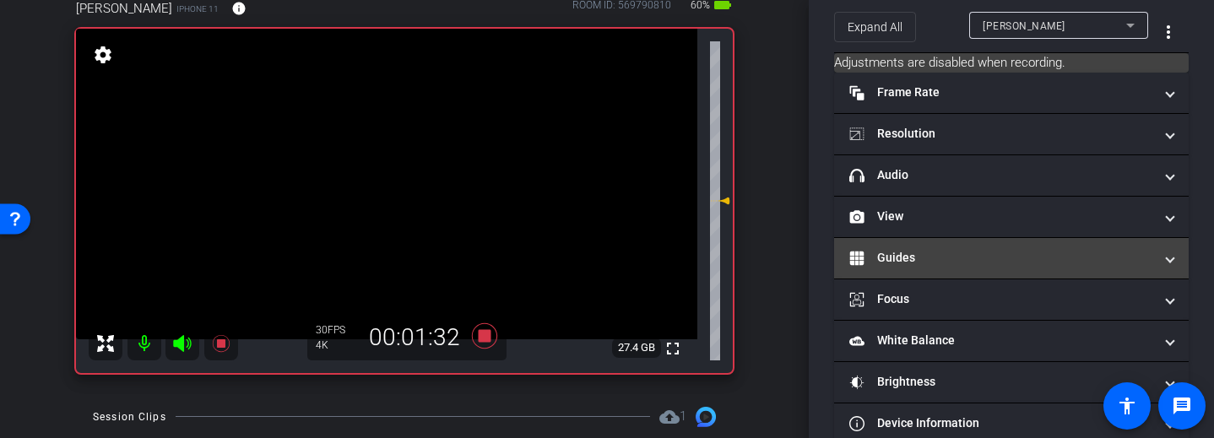
click at [1166, 258] on span at bounding box center [1169, 258] width 7 height 18
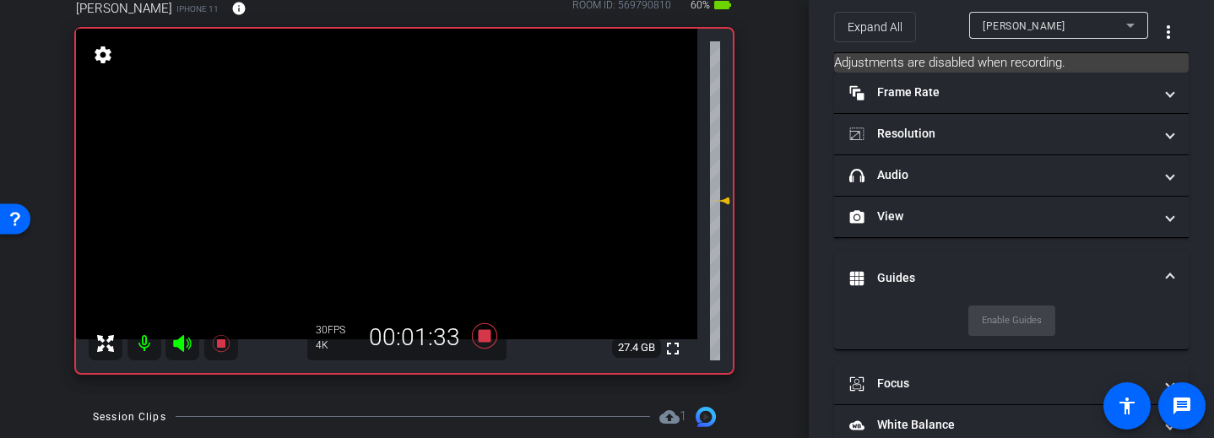
click at [1162, 258] on mat-expansion-panel-header "Guides" at bounding box center [1011, 278] width 354 height 54
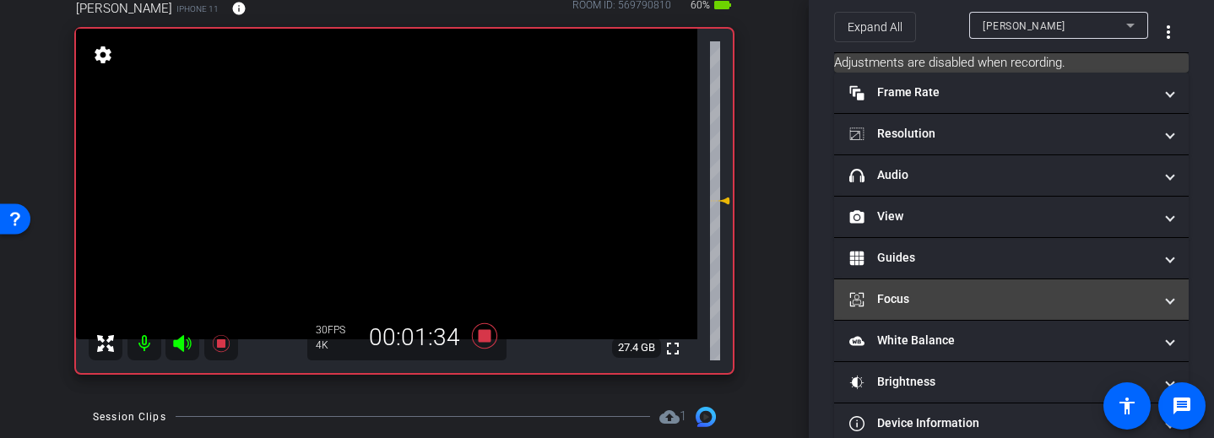
click at [1166, 300] on mat-expansion-panel-header "Focus" at bounding box center [1011, 299] width 354 height 41
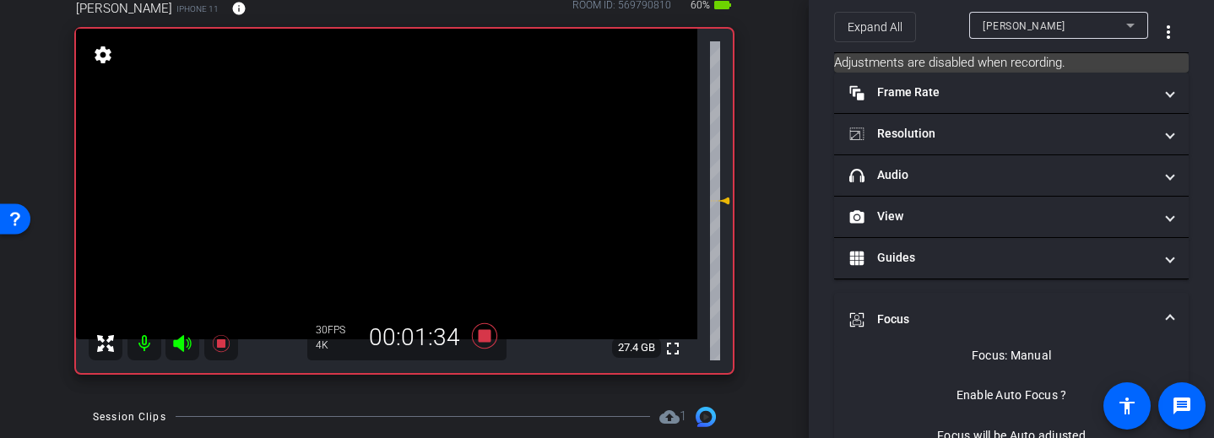
click at [1166, 300] on mat-expansion-panel-header "Focus" at bounding box center [1011, 320] width 354 height 54
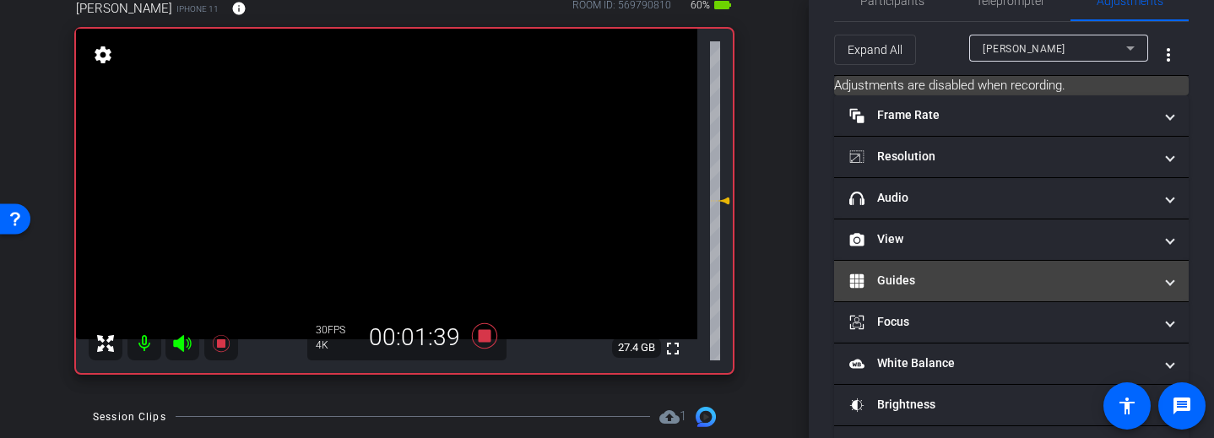
scroll to position [32, 0]
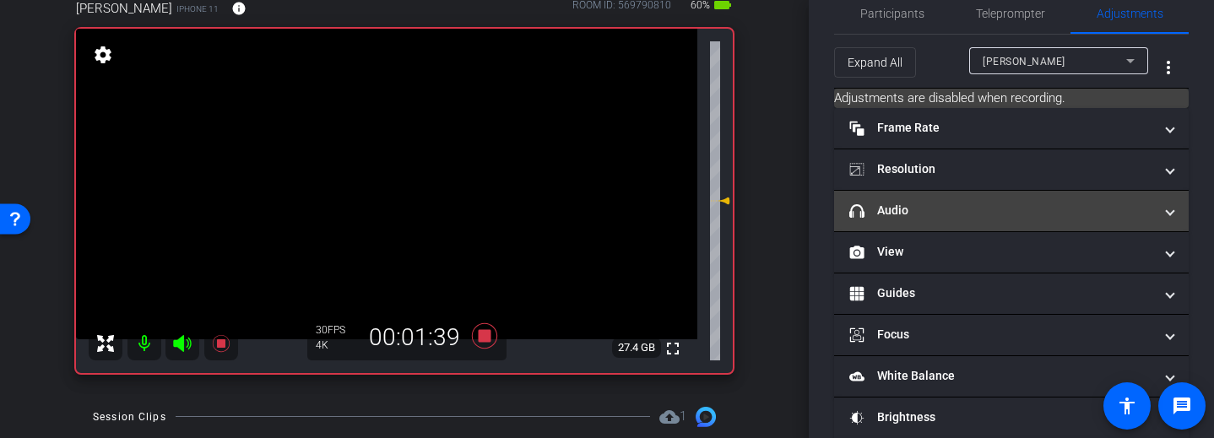
click at [1166, 216] on span at bounding box center [1169, 211] width 7 height 18
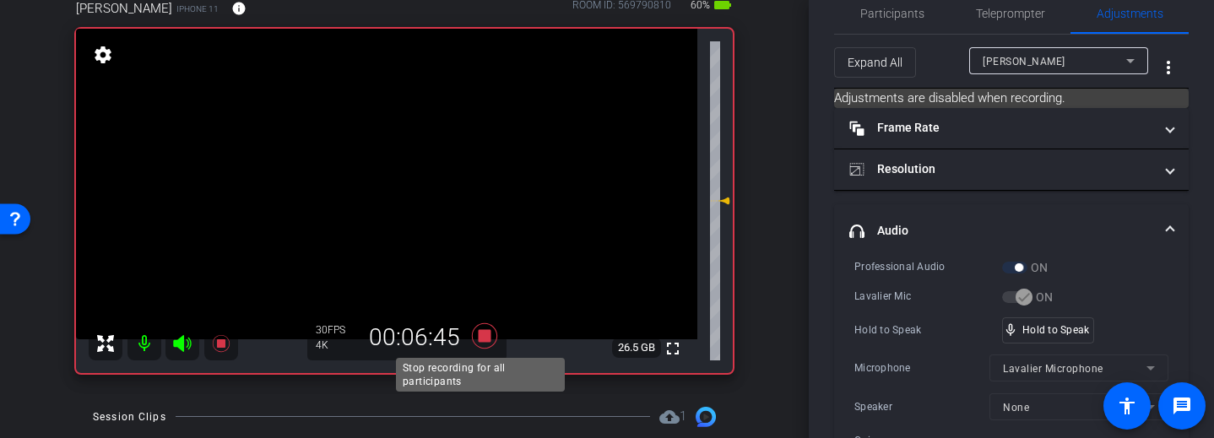
click at [481, 343] on icon at bounding box center [484, 336] width 41 height 30
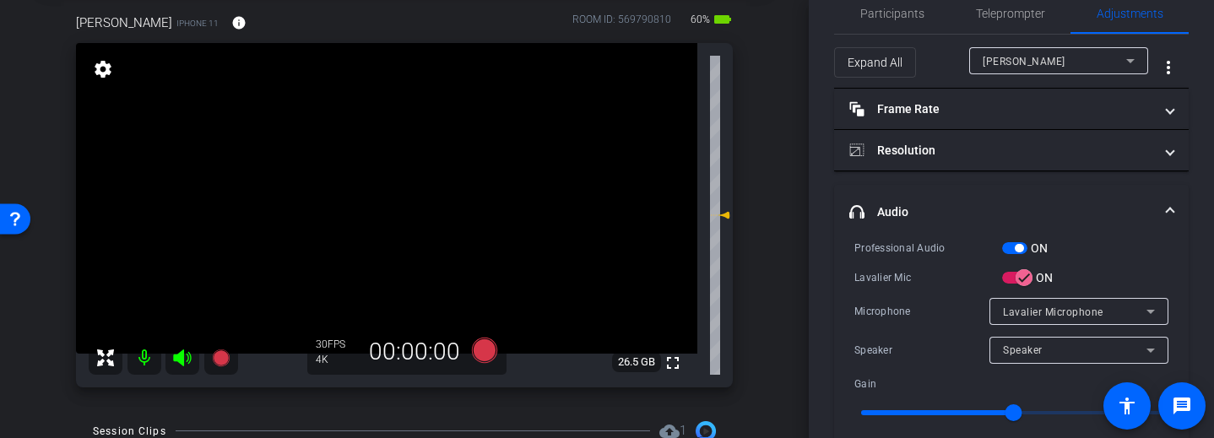
scroll to position [86, 0]
click at [488, 354] on icon at bounding box center [484, 350] width 25 height 25
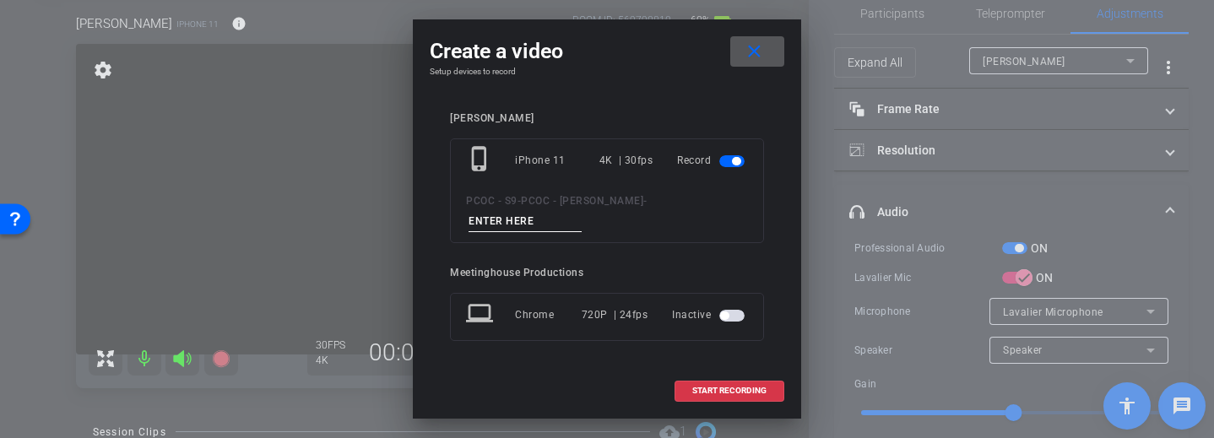
click at [539, 227] on input at bounding box center [524, 221] width 113 height 21
type input "902 story 2"
click at [732, 394] on span "START RECORDING" at bounding box center [729, 391] width 74 height 8
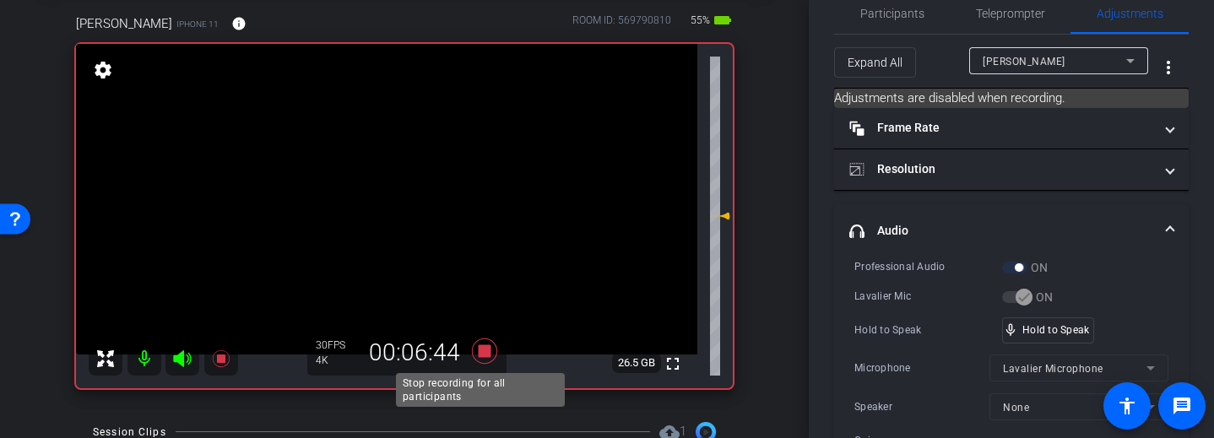
click at [473, 350] on icon at bounding box center [484, 351] width 41 height 30
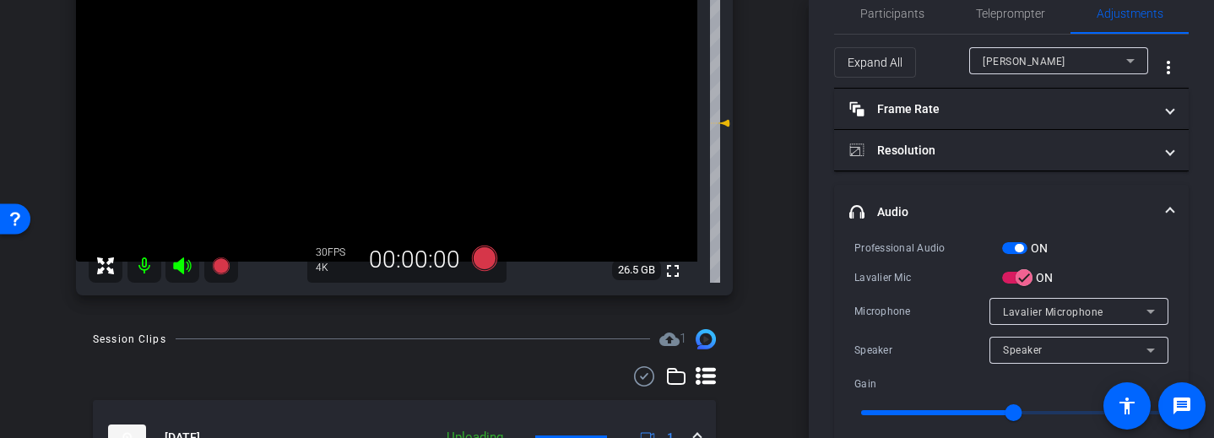
scroll to position [215, 0]
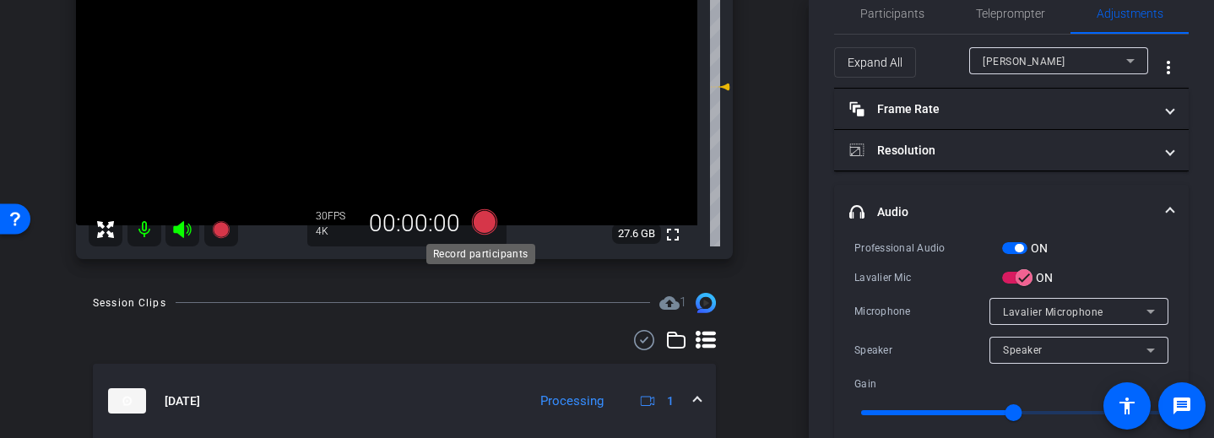
click at [485, 219] on icon at bounding box center [484, 221] width 25 height 25
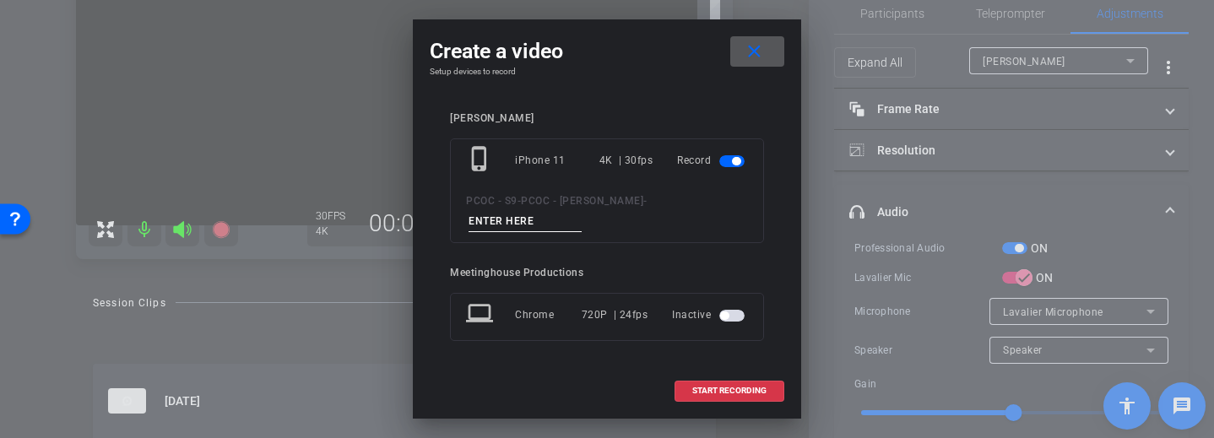
click at [533, 231] on input at bounding box center [524, 221] width 113 height 21
type input "s"
type input "902 story 3"
click at [722, 404] on span at bounding box center [729, 390] width 108 height 41
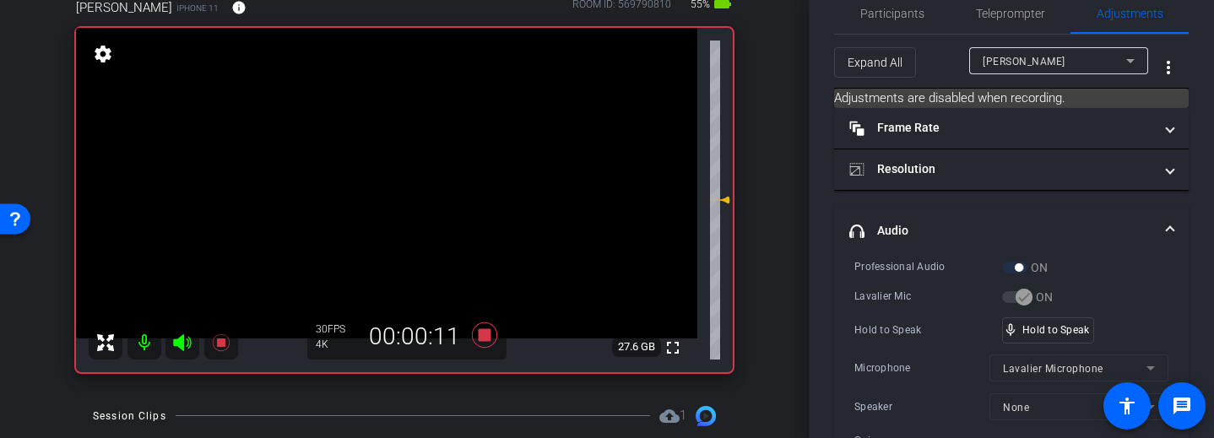
scroll to position [100, 0]
drag, startPoint x: 1079, startPoint y: 334, endPoint x: 1059, endPoint y: 338, distance: 19.7
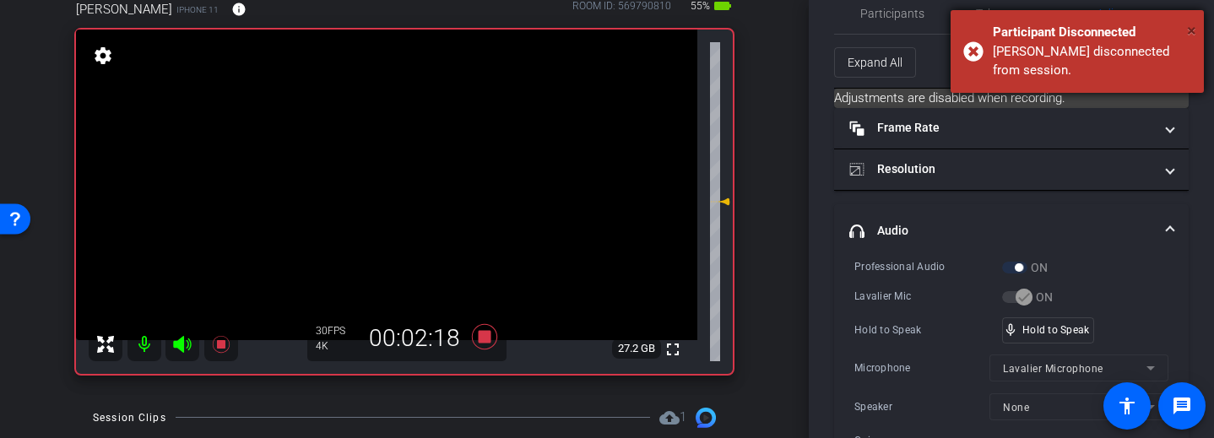
click at [1192, 25] on span "×" at bounding box center [1191, 30] width 9 height 20
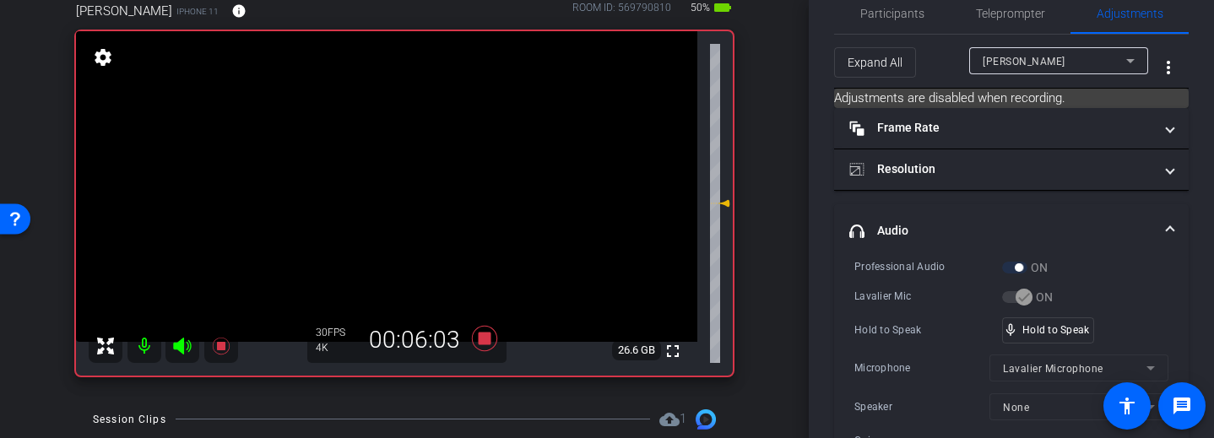
scroll to position [96, 0]
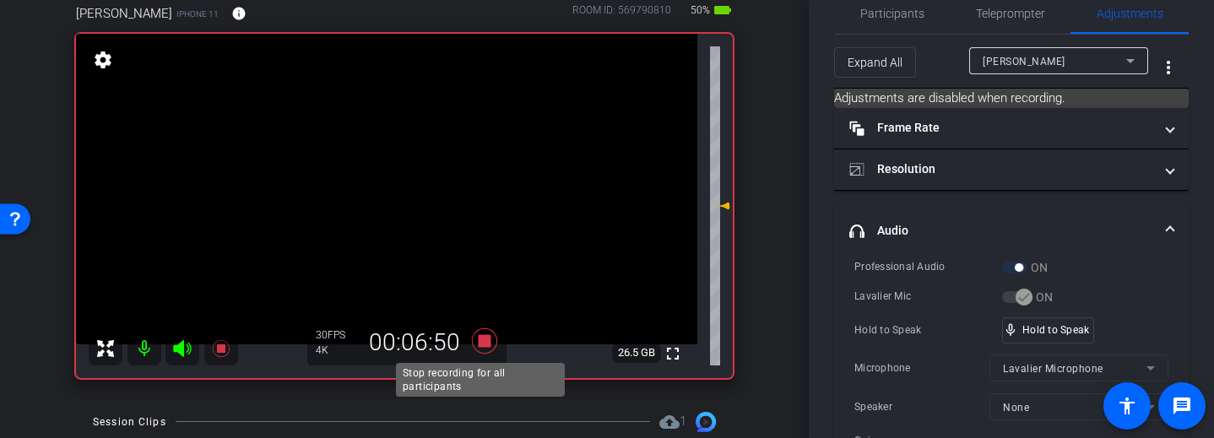
click at [490, 344] on icon at bounding box center [484, 341] width 41 height 30
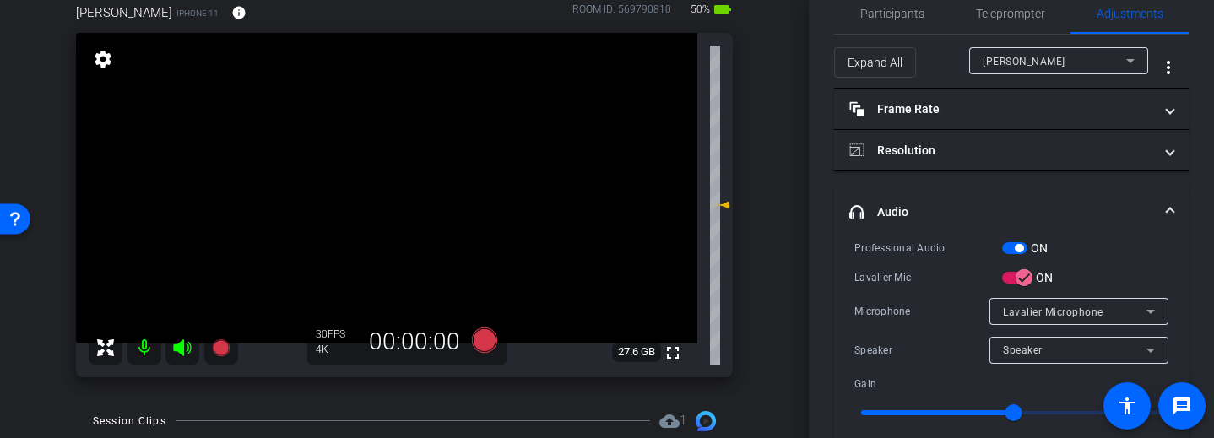
scroll to position [95, 0]
click at [484, 340] on icon at bounding box center [484, 341] width 25 height 25
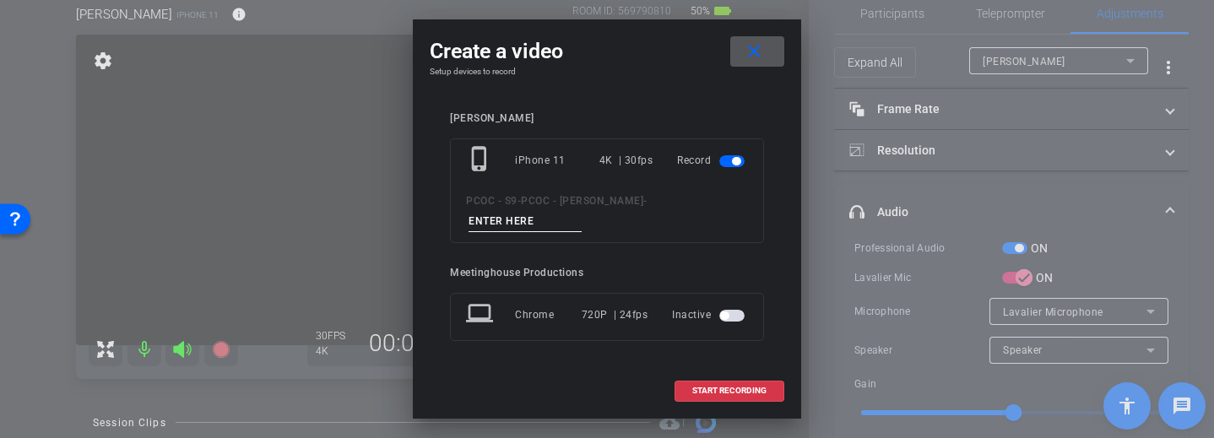
click at [534, 222] on input at bounding box center [524, 221] width 113 height 21
type input "902 story 4"
click at [733, 387] on span "START RECORDING" at bounding box center [729, 391] width 74 height 8
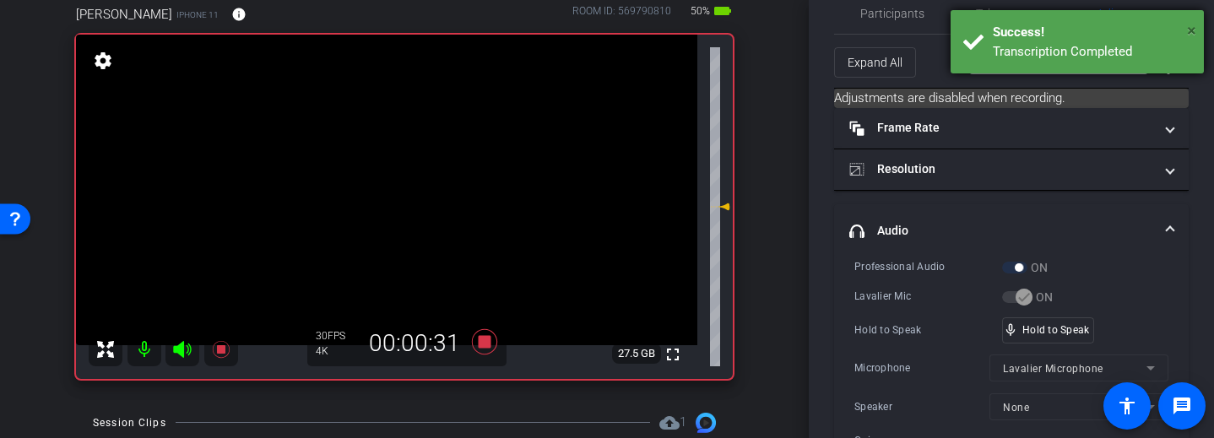
click at [1189, 24] on span "×" at bounding box center [1191, 30] width 9 height 20
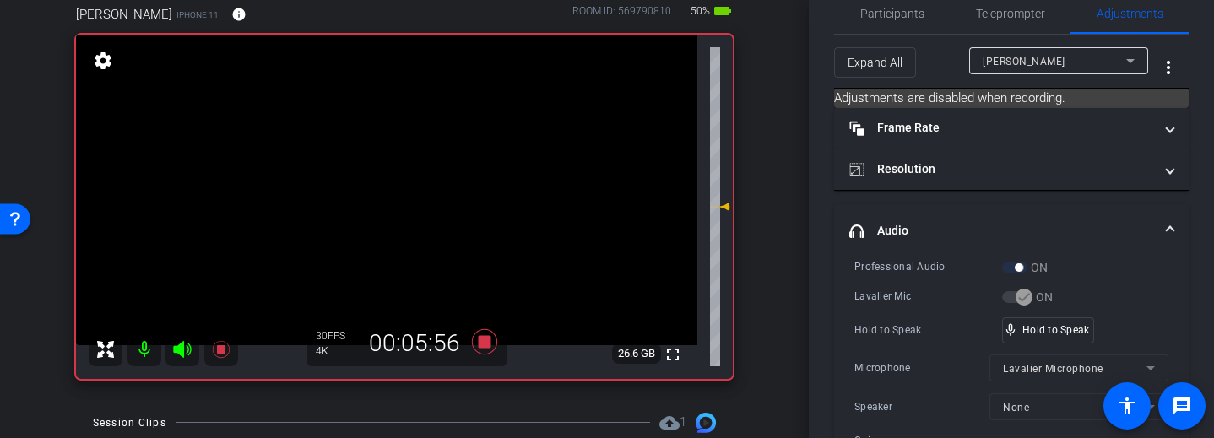
click at [1107, 327] on div "Hold to Speak mic_none Hold to Speak" at bounding box center [1011, 330] width 314 height 26
click at [489, 338] on icon at bounding box center [484, 342] width 41 height 30
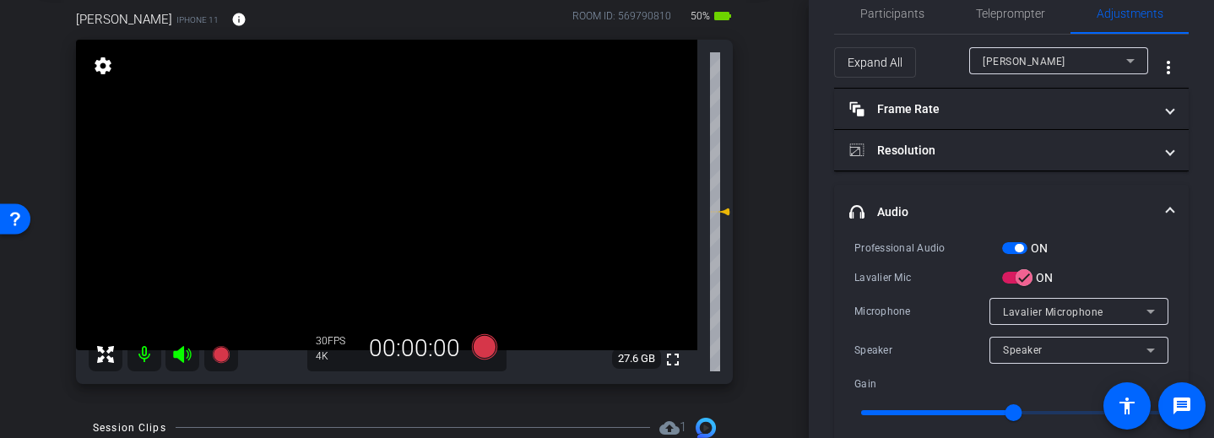
scroll to position [117, 0]
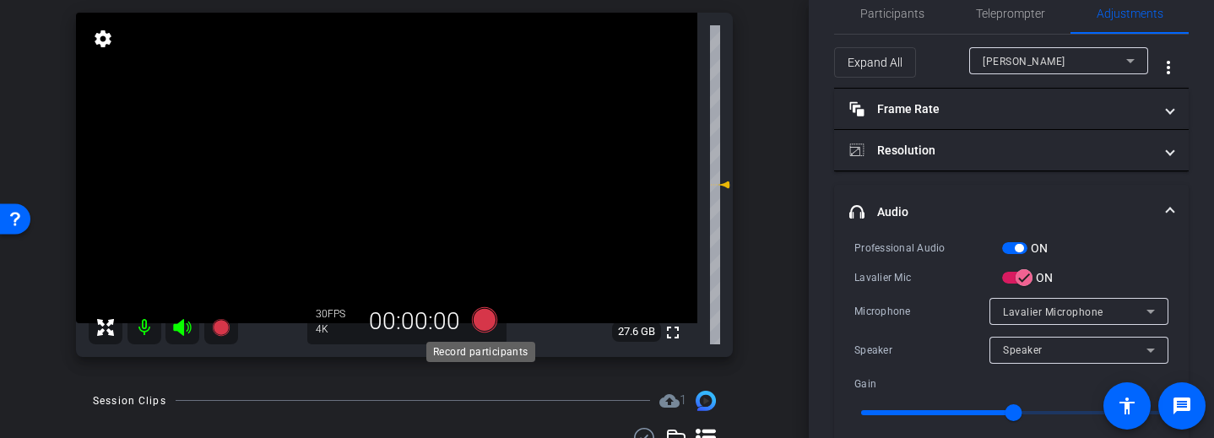
click at [472, 325] on icon at bounding box center [484, 319] width 25 height 25
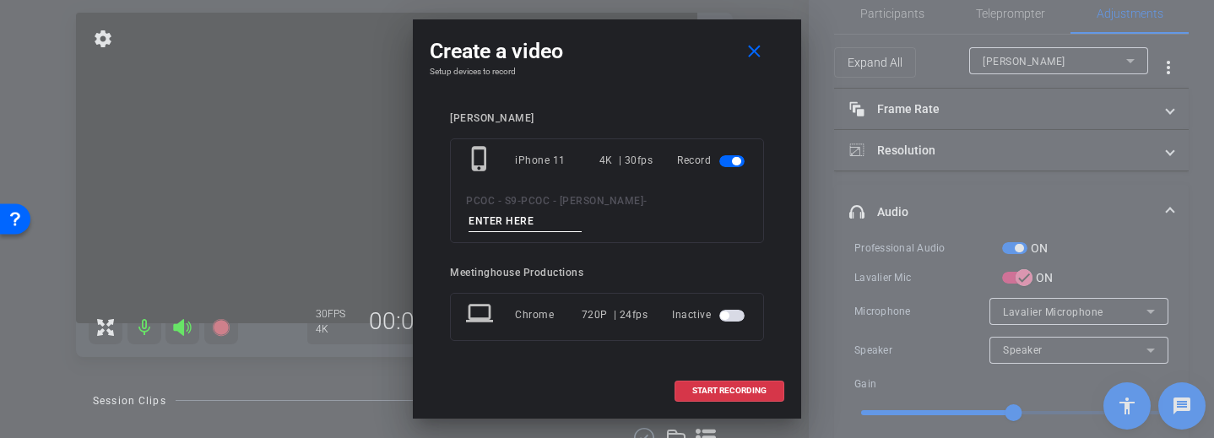
click at [536, 220] on input at bounding box center [524, 221] width 113 height 21
type input "902 story 5"
click at [754, 396] on span at bounding box center [729, 390] width 108 height 41
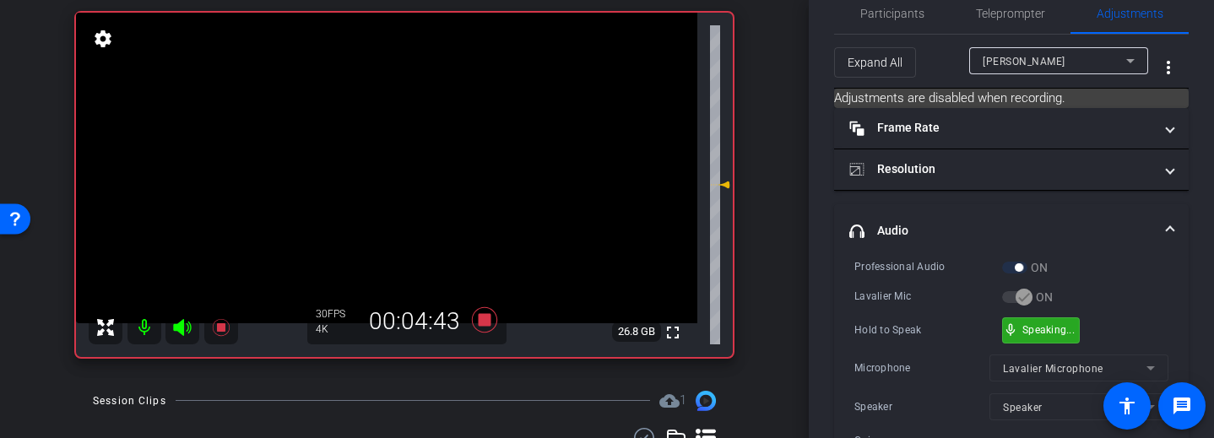
click at [1047, 335] on div "mic_none Speaking..." at bounding box center [1041, 330] width 76 height 24
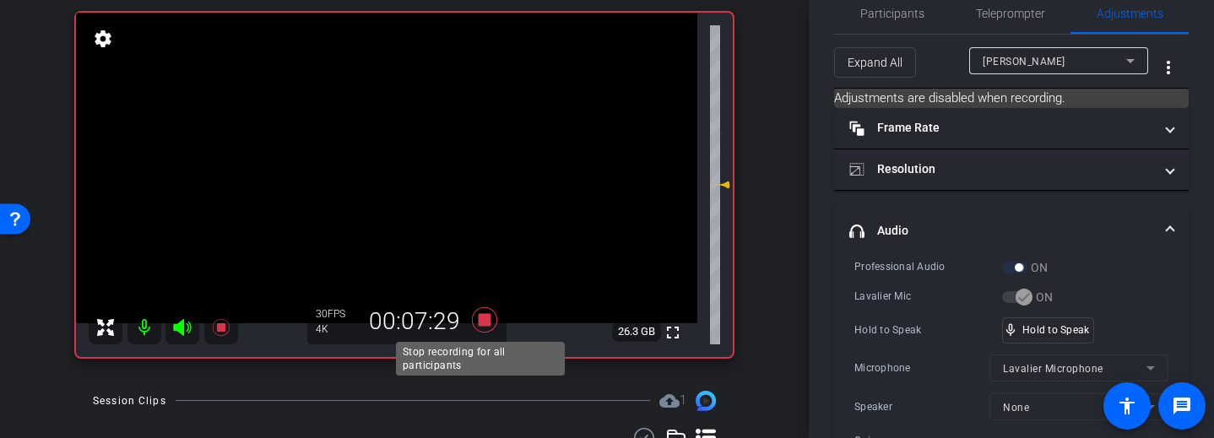
click at [487, 326] on icon at bounding box center [484, 320] width 41 height 30
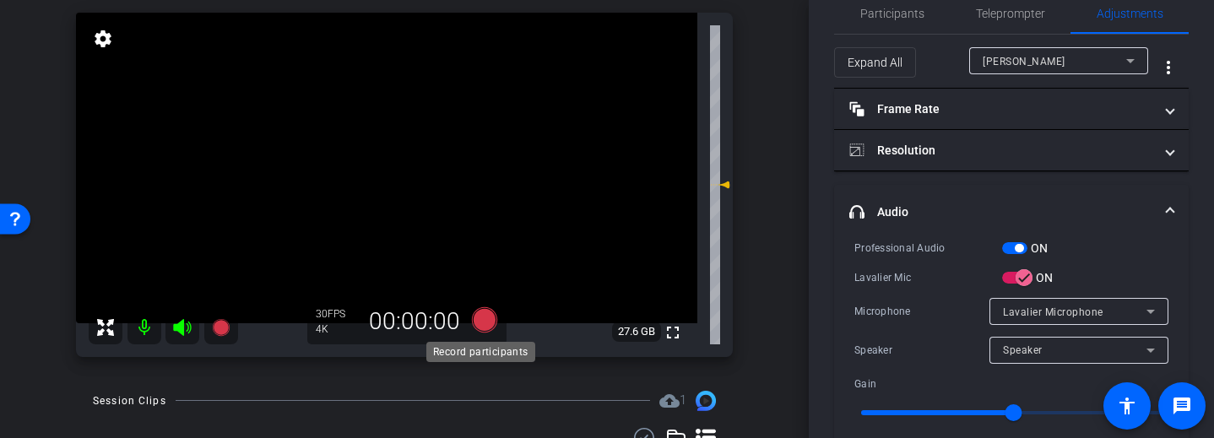
click at [484, 316] on icon at bounding box center [484, 319] width 25 height 25
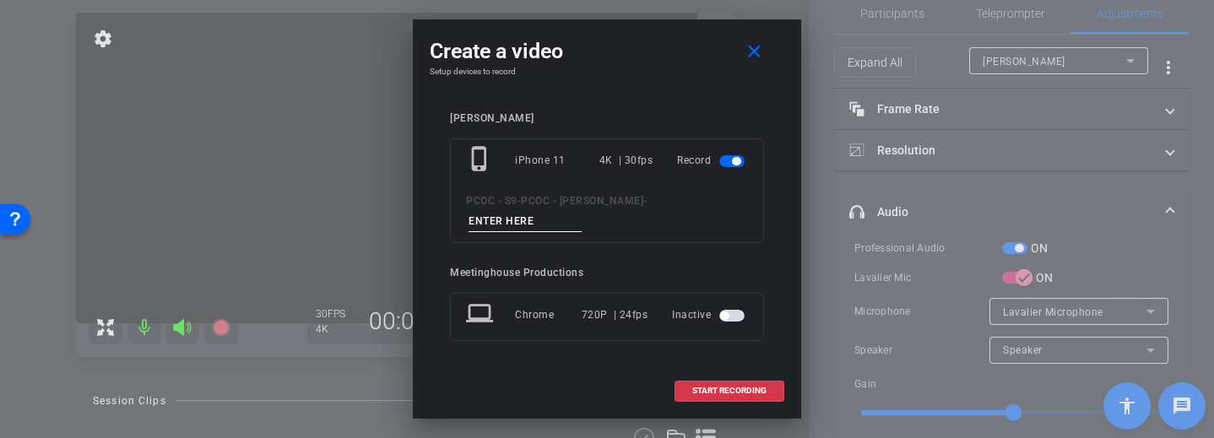
click at [535, 221] on input at bounding box center [524, 221] width 113 height 21
type input "902 story 6"
click at [741, 387] on span "START RECORDING" at bounding box center [729, 391] width 74 height 8
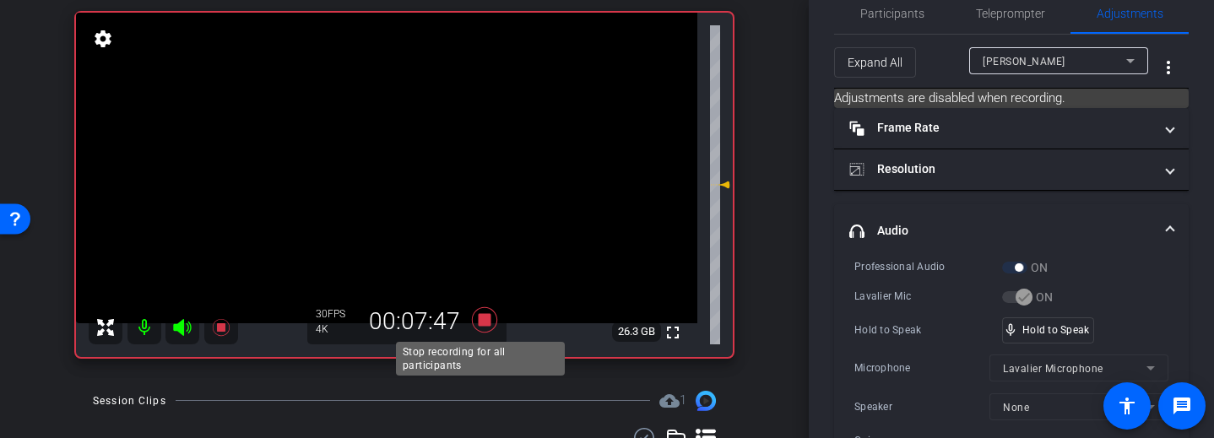
click at [476, 316] on icon at bounding box center [484, 319] width 25 height 25
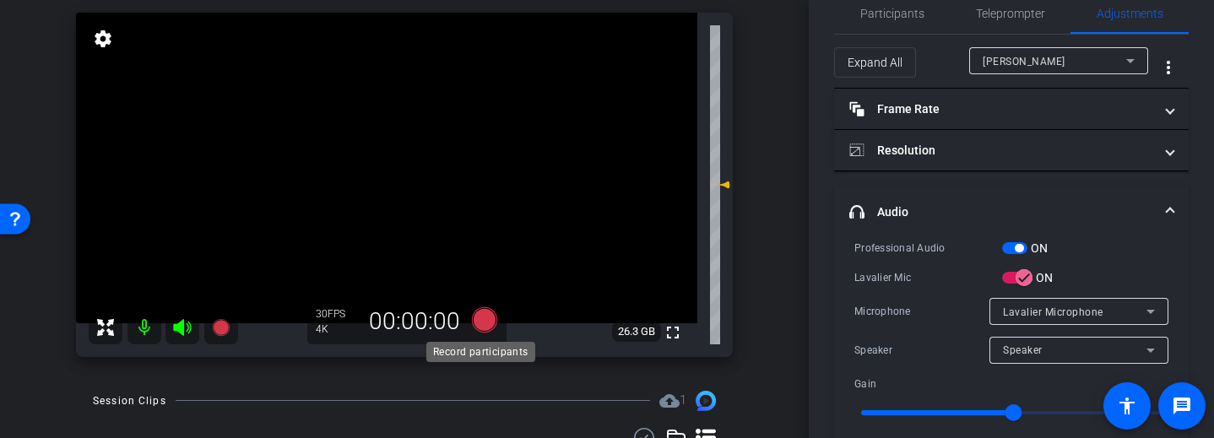
click at [485, 322] on icon at bounding box center [484, 319] width 25 height 25
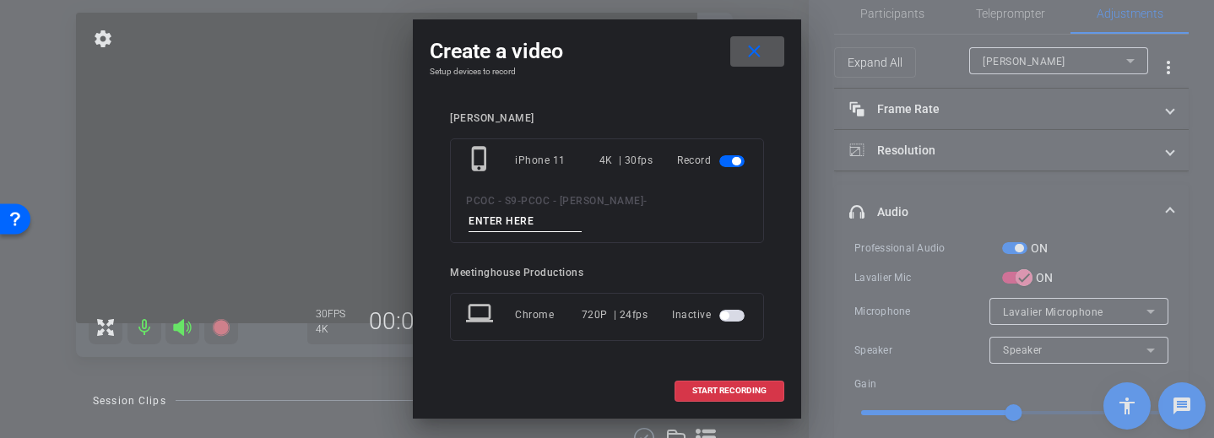
click at [559, 229] on input at bounding box center [524, 221] width 113 height 21
type input "902 story 7"
click at [738, 392] on span "START RECORDING" at bounding box center [729, 391] width 74 height 8
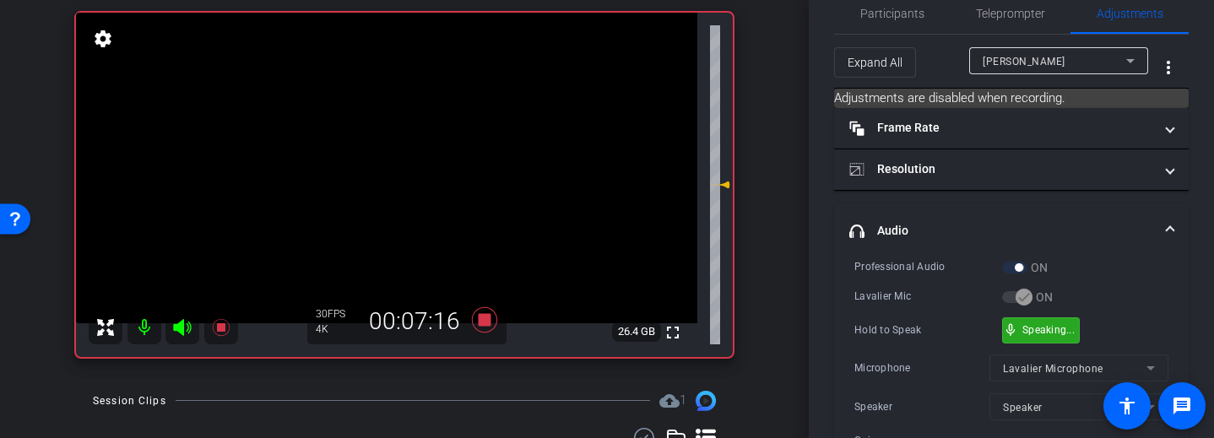
click at [1020, 335] on div "mic_none Speaking..." at bounding box center [1041, 330] width 76 height 24
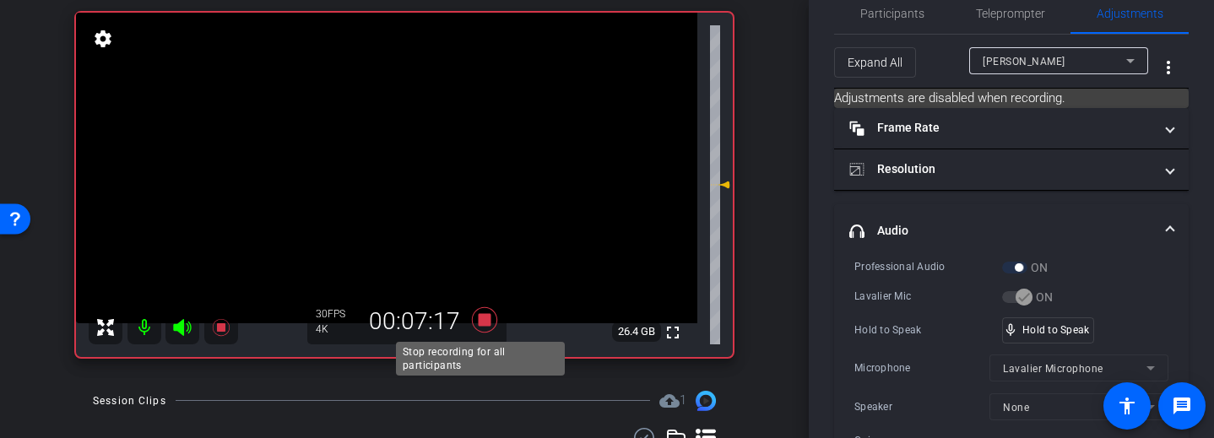
click at [478, 321] on icon at bounding box center [484, 319] width 25 height 25
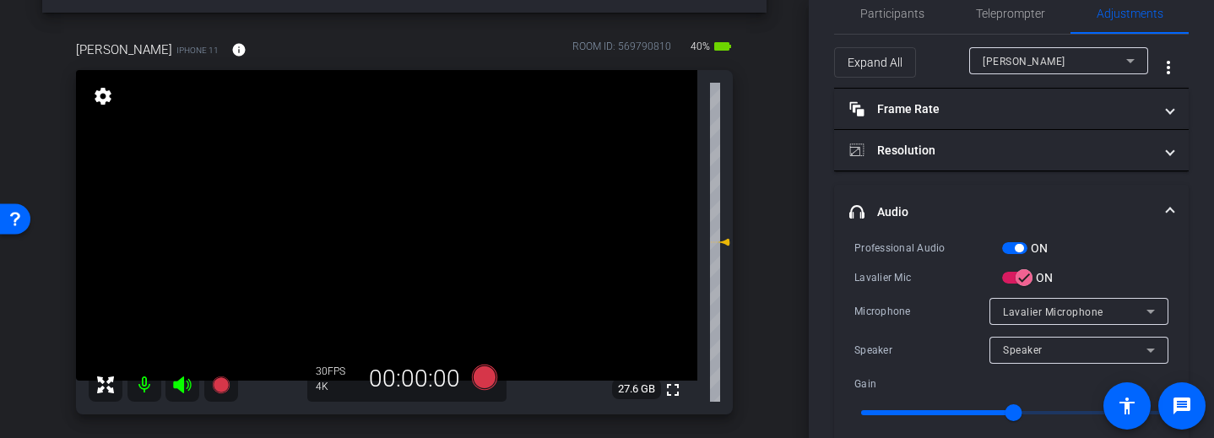
scroll to position [75, 0]
